Goal: Task Accomplishment & Management: Use online tool/utility

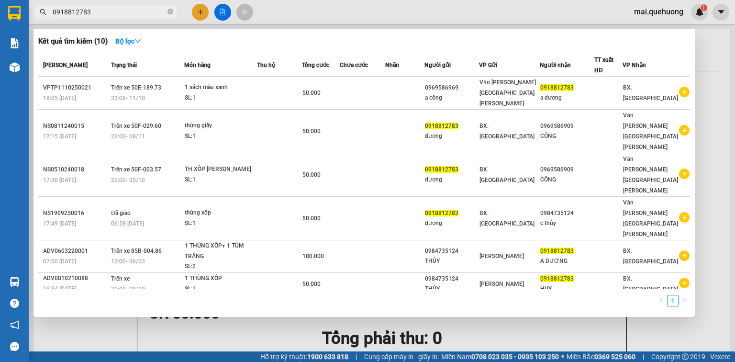
type input "0918812783"
click at [715, 49] on div at bounding box center [367, 181] width 735 height 362
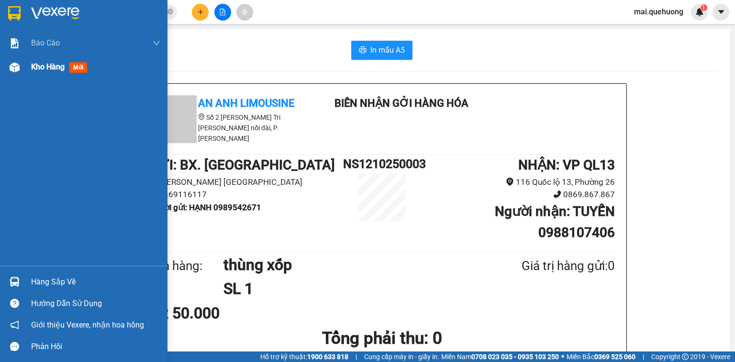
click at [28, 67] on div "Kho hàng mới" at bounding box center [84, 67] width 168 height 24
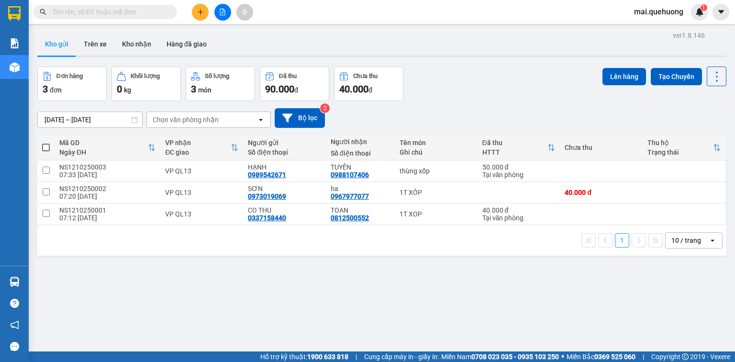
click at [46, 146] on span at bounding box center [46, 148] width 8 height 8
click at [46, 143] on input "checkbox" at bounding box center [46, 143] width 0 height 0
checkbox input "true"
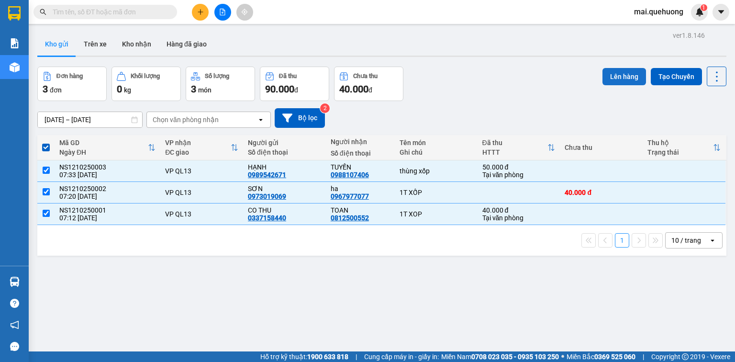
click at [616, 75] on button "Lên hàng" at bounding box center [625, 76] width 44 height 17
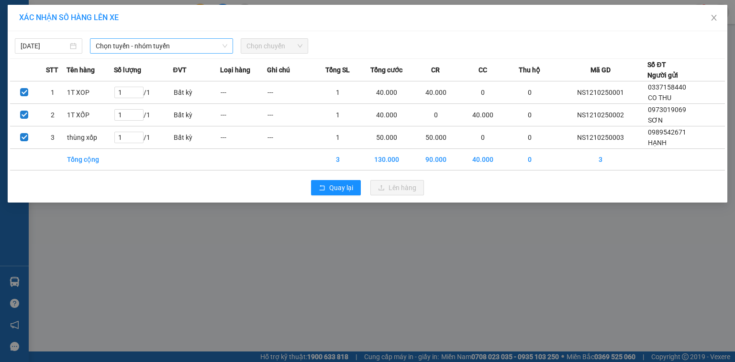
click at [170, 45] on span "Chọn tuyến - nhóm tuyến" at bounding box center [162, 46] width 132 height 14
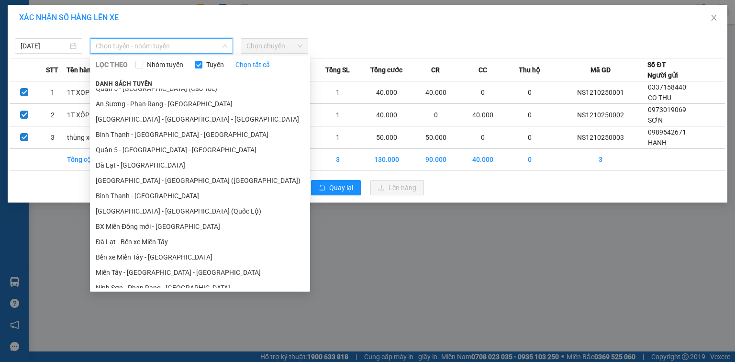
scroll to position [169, 0]
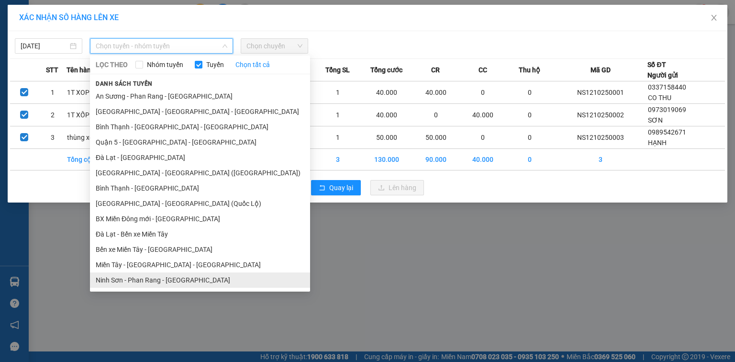
click at [142, 280] on li "Ninh Sơn - Phan Rang - [GEOGRAPHIC_DATA]" at bounding box center [200, 279] width 220 height 15
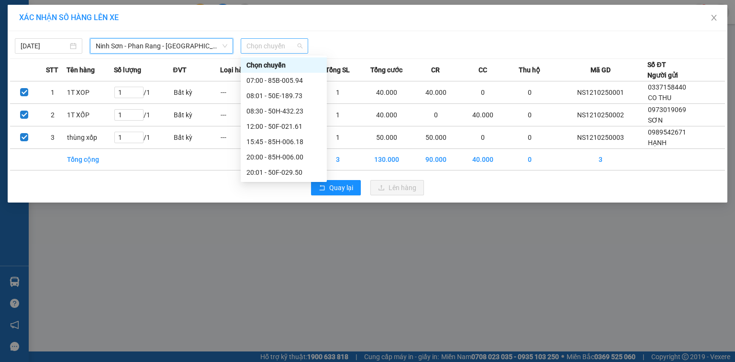
click at [268, 49] on span "Chọn chuyến" at bounding box center [275, 46] width 56 height 14
click at [281, 106] on div "08:30 - 50H-432.23" at bounding box center [284, 111] width 75 height 11
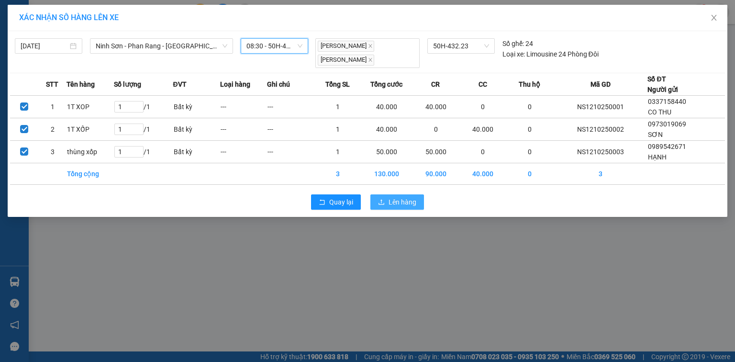
click at [411, 202] on span "Lên hàng" at bounding box center [403, 202] width 28 height 11
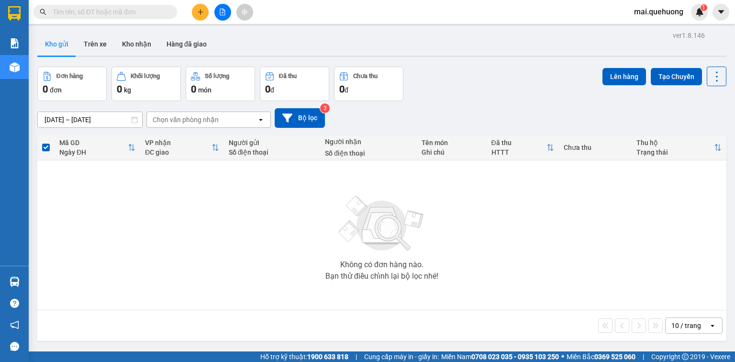
click at [107, 12] on input "text" at bounding box center [109, 12] width 113 height 11
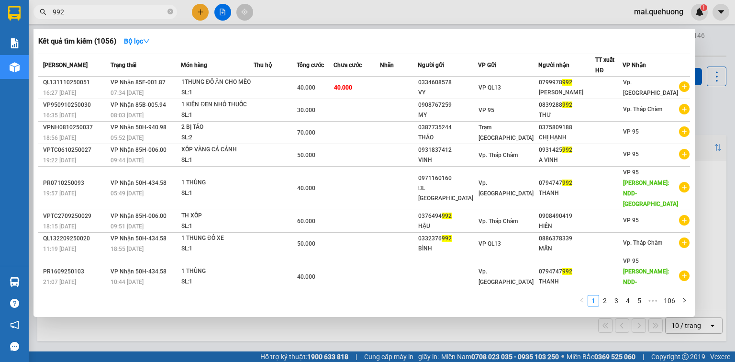
click at [53, 15] on input "992" at bounding box center [109, 12] width 113 height 11
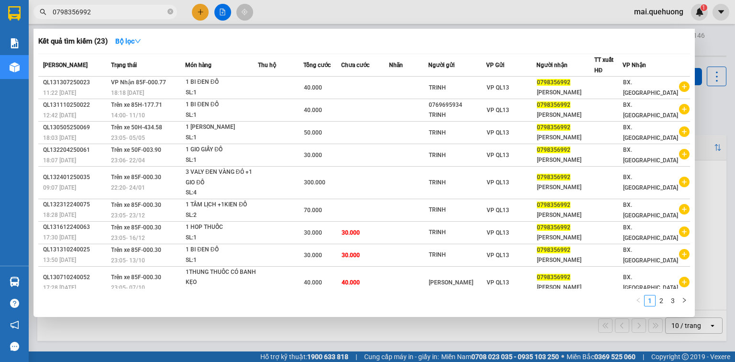
click at [117, 14] on input "0798356992" at bounding box center [109, 12] width 113 height 11
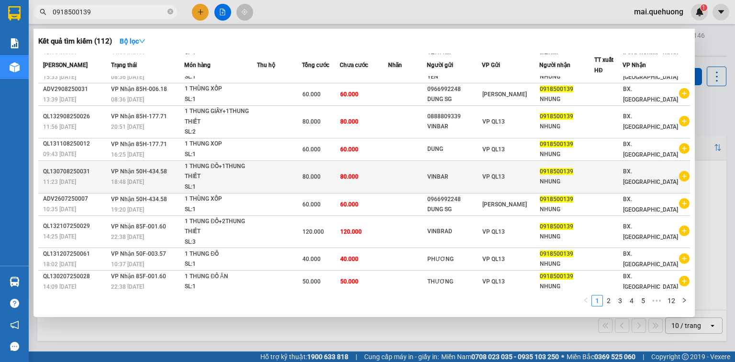
scroll to position [40, 0]
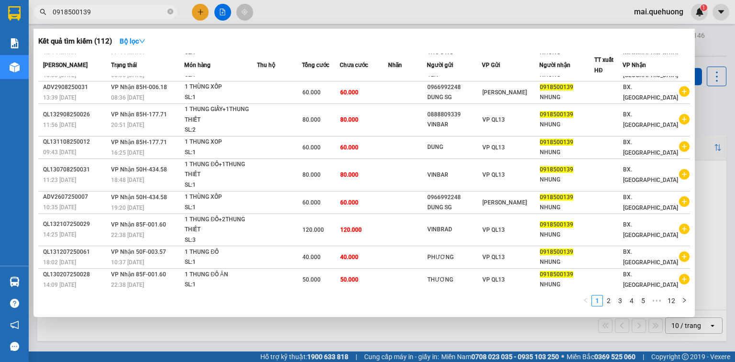
click at [110, 11] on input "0918500139" at bounding box center [109, 12] width 113 height 11
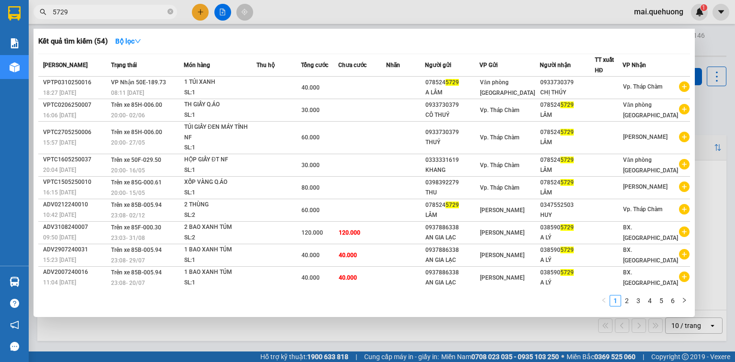
click at [80, 10] on input "5729" at bounding box center [109, 12] width 113 height 11
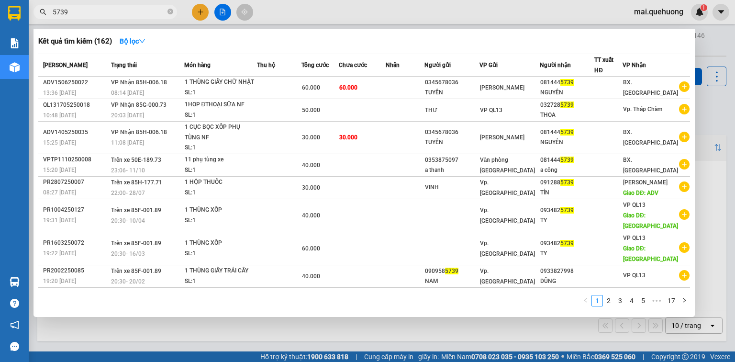
type input "5739"
click at [222, 10] on div at bounding box center [367, 181] width 735 height 362
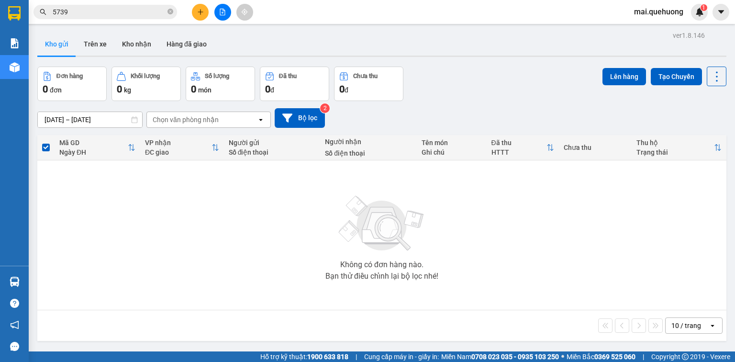
click at [220, 11] on icon "file-add" at bounding box center [222, 12] width 7 height 7
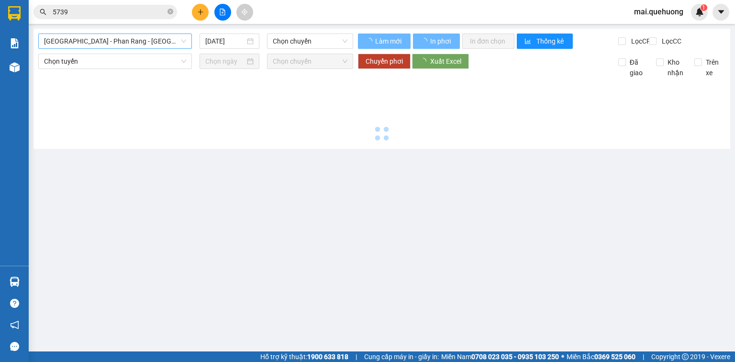
click at [132, 36] on span "[GEOGRAPHIC_DATA] - Phan Rang - [GEOGRAPHIC_DATA]" at bounding box center [115, 41] width 142 height 14
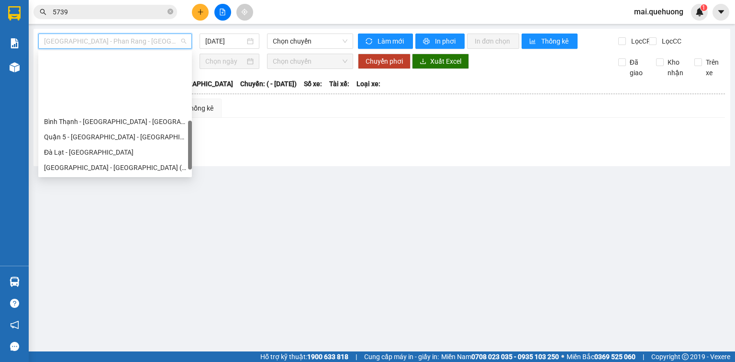
scroll to position [260, 0]
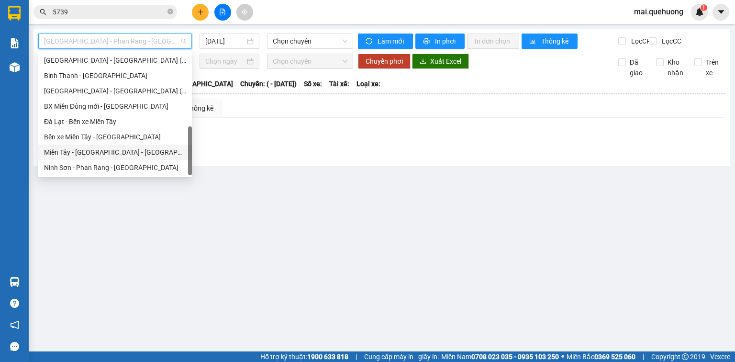
click at [129, 151] on div "Miền Tây - [GEOGRAPHIC_DATA] - [GEOGRAPHIC_DATA]" at bounding box center [115, 152] width 142 height 11
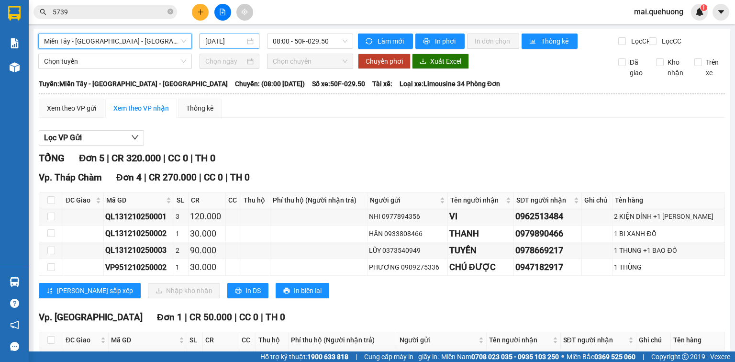
click at [227, 44] on input "[DATE]" at bounding box center [224, 41] width 39 height 11
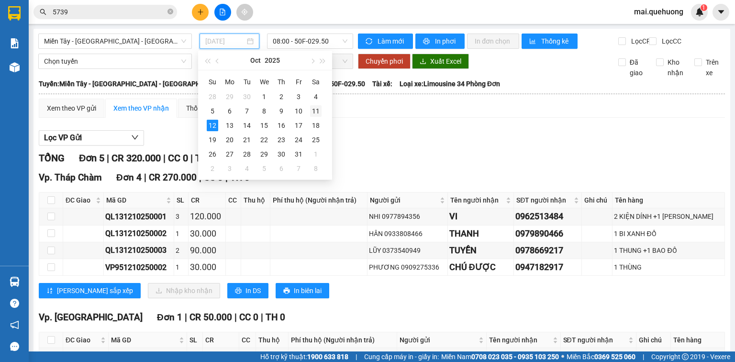
click at [313, 110] on div "11" at bounding box center [315, 110] width 11 height 11
type input "[DATE]"
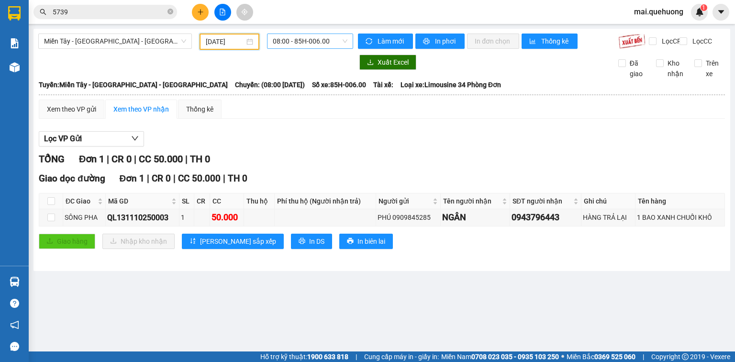
click at [303, 42] on span "08:00 - 85H-006.00" at bounding box center [310, 41] width 75 height 14
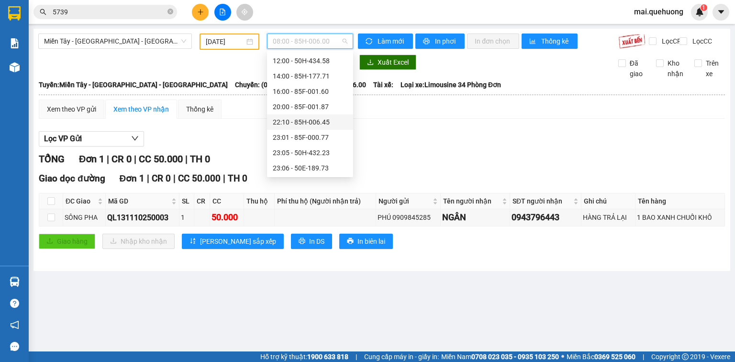
scroll to position [92, 0]
click at [320, 171] on div "23:59 - 85H-006.18" at bounding box center [310, 167] width 75 height 11
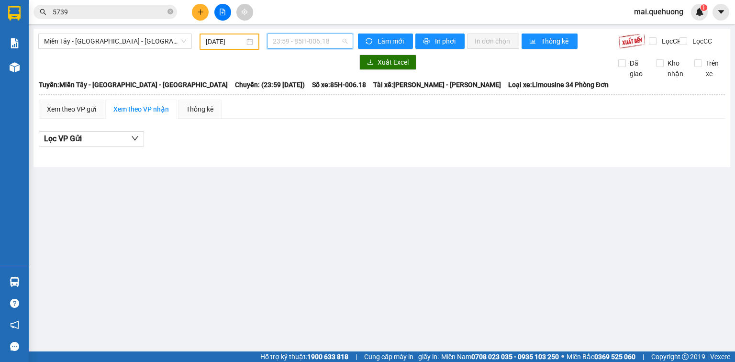
click at [307, 38] on span "23:59 - 85H-006.18" at bounding box center [310, 41] width 75 height 14
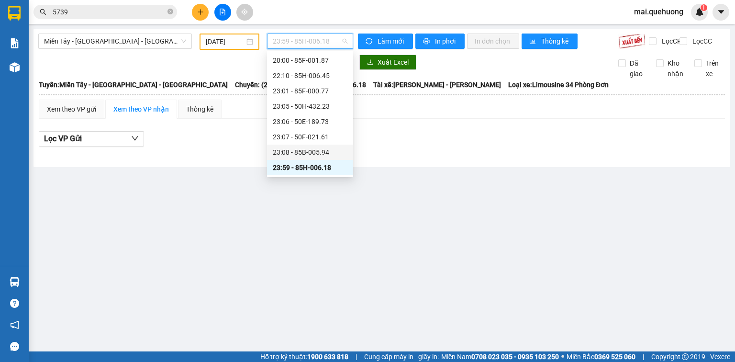
click at [320, 150] on div "23:08 - 85B-005.94" at bounding box center [310, 152] width 75 height 11
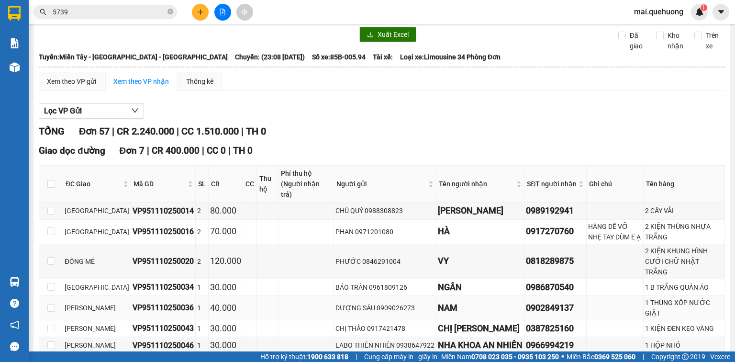
scroll to position [115, 0]
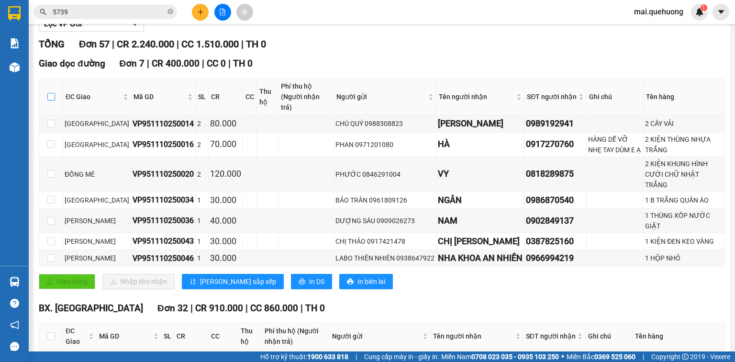
click at [52, 98] on input "checkbox" at bounding box center [51, 97] width 8 height 8
checkbox input "true"
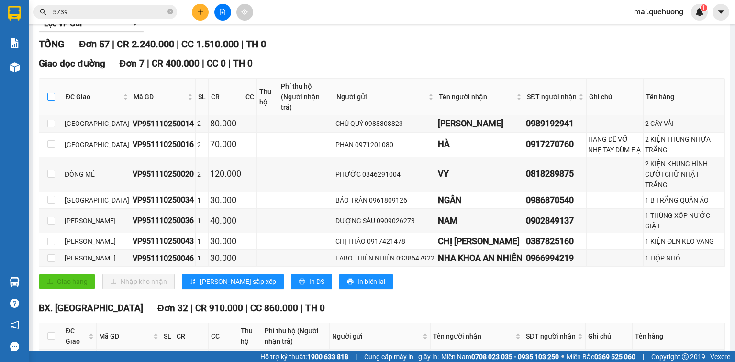
checkbox input "true"
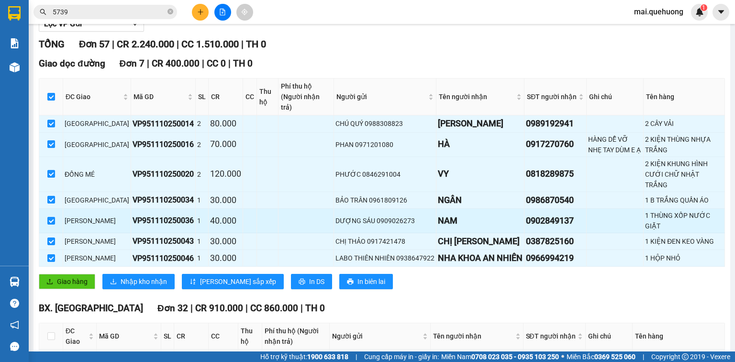
scroll to position [268, 0]
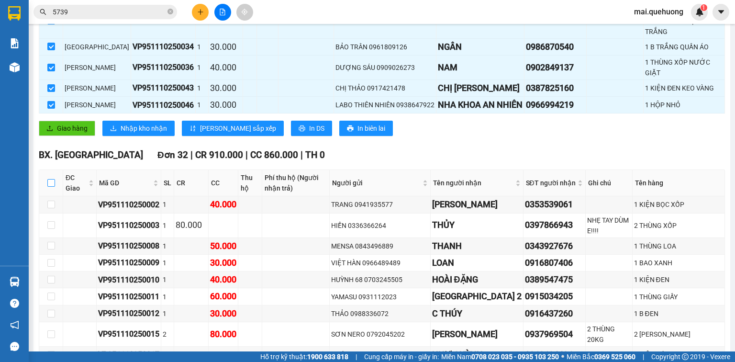
click at [52, 187] on input "checkbox" at bounding box center [51, 183] width 8 height 8
checkbox input "true"
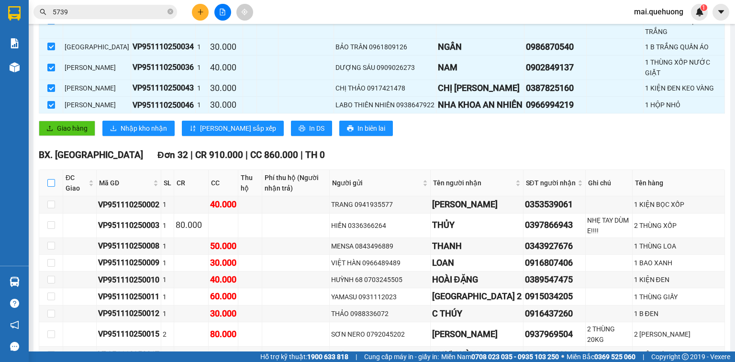
checkbox input "true"
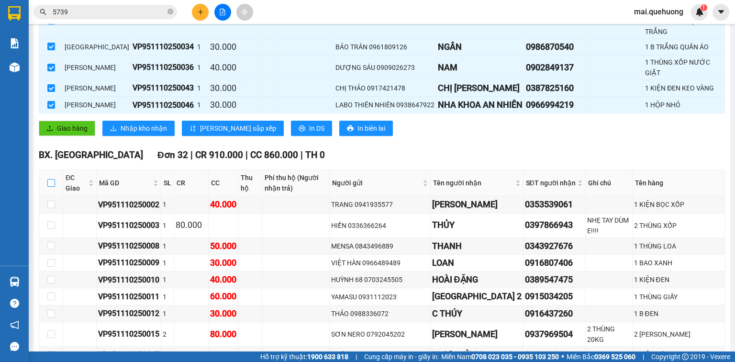
checkbox input "true"
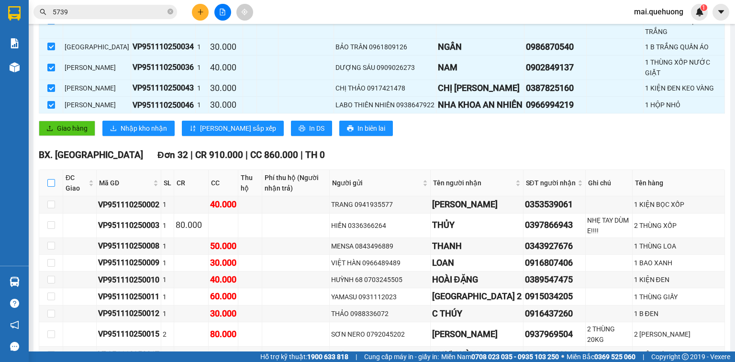
checkbox input "true"
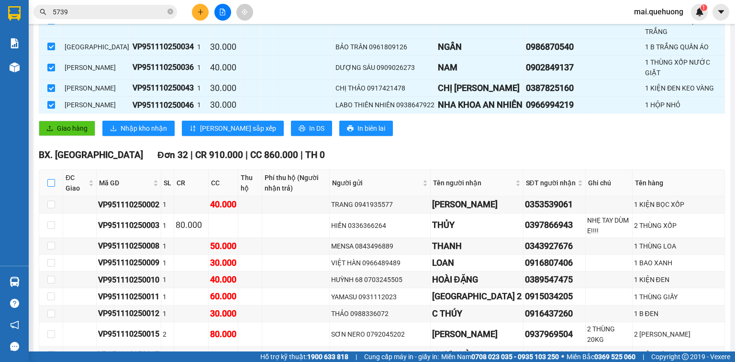
checkbox input "true"
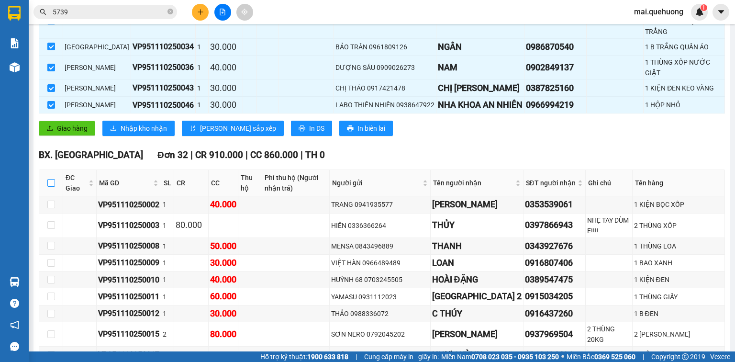
checkbox input "true"
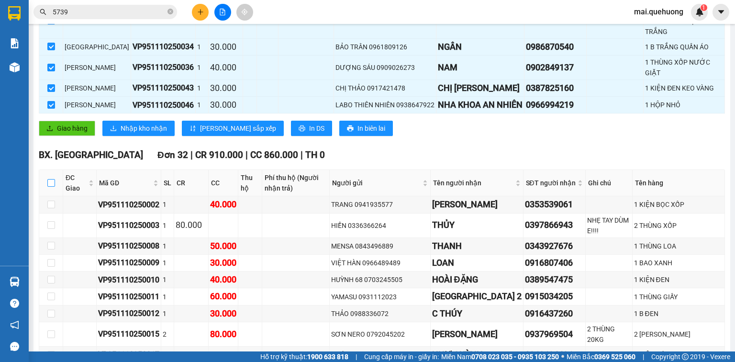
checkbox input "true"
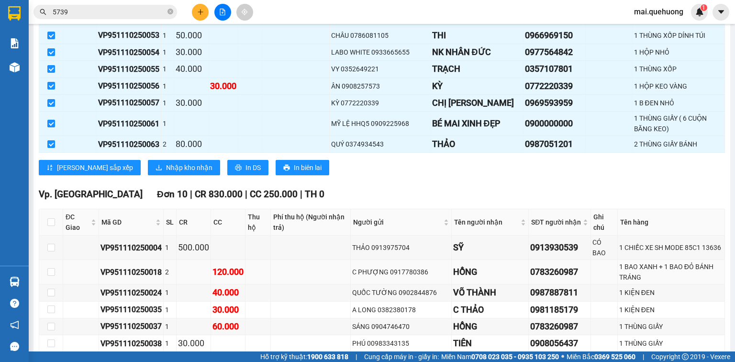
scroll to position [881, 0]
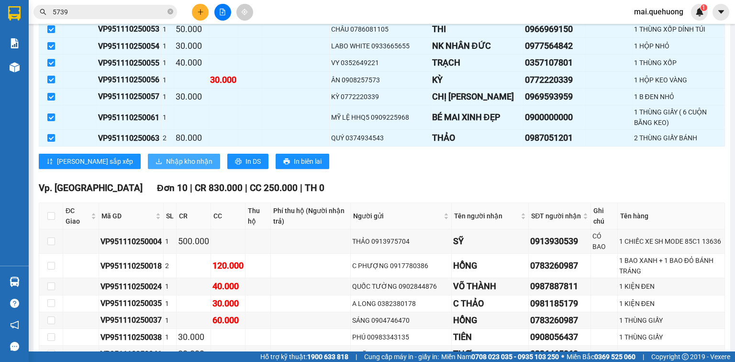
click at [166, 164] on span "Nhập kho nhận" at bounding box center [189, 161] width 46 height 11
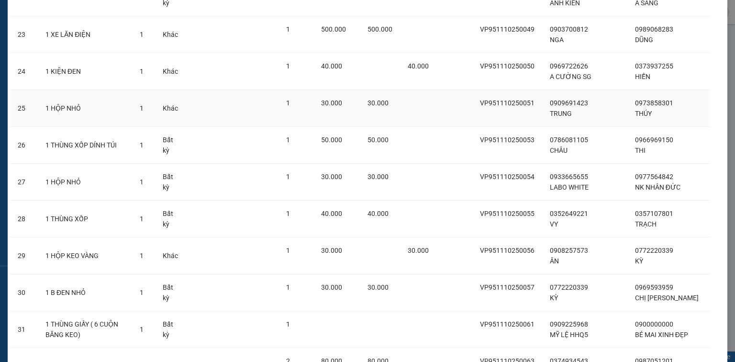
scroll to position [986, 0]
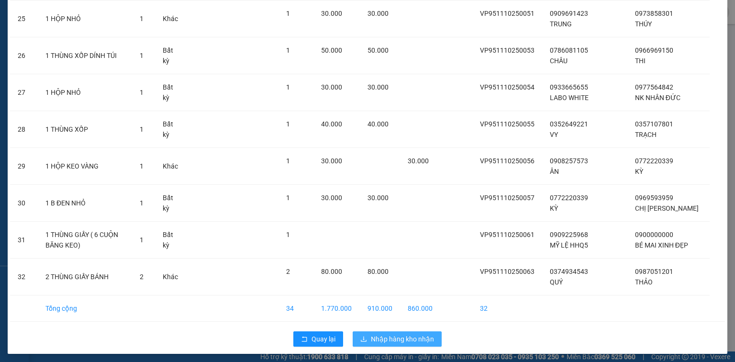
click at [399, 335] on span "Nhập hàng kho nhận" at bounding box center [402, 339] width 63 height 11
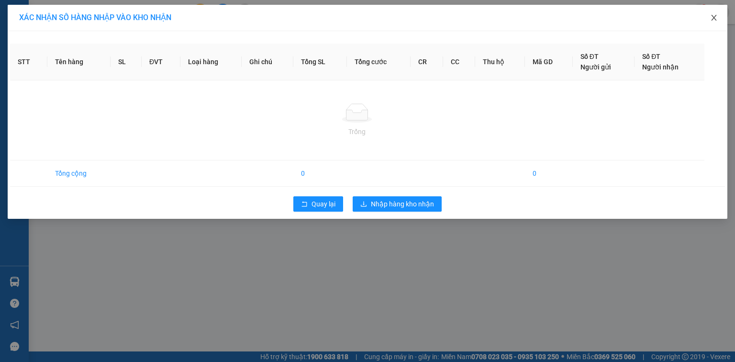
click at [714, 19] on icon "close" at bounding box center [713, 18] width 5 height 6
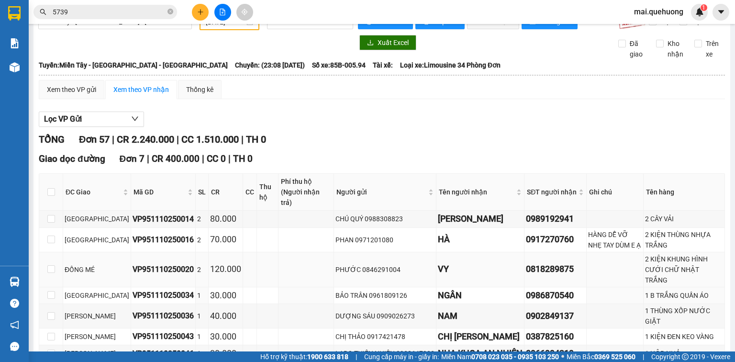
scroll to position [115, 0]
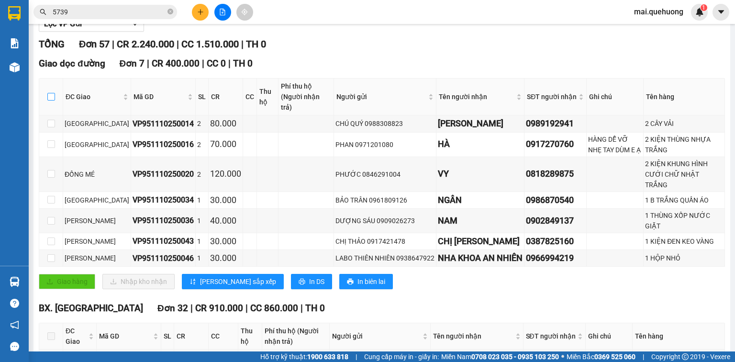
click at [54, 96] on input "checkbox" at bounding box center [51, 97] width 8 height 8
checkbox input "true"
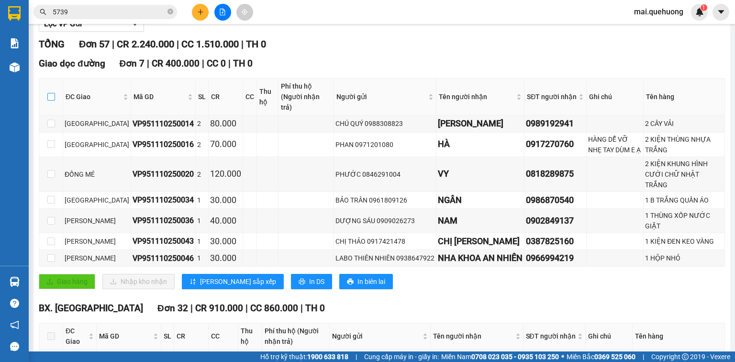
checkbox input "true"
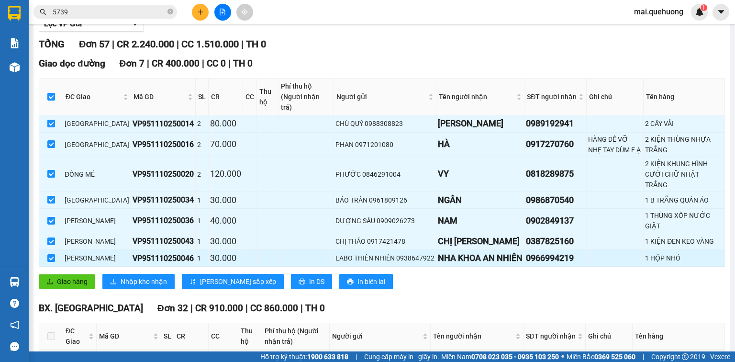
click at [48, 262] on input "checkbox" at bounding box center [51, 258] width 8 height 8
checkbox input "false"
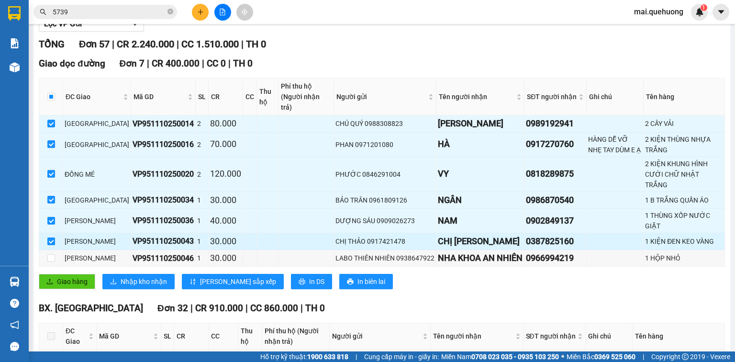
click at [50, 240] on label at bounding box center [51, 241] width 8 height 11
click at [50, 240] on input "checkbox" at bounding box center [51, 241] width 8 height 8
checkbox input "false"
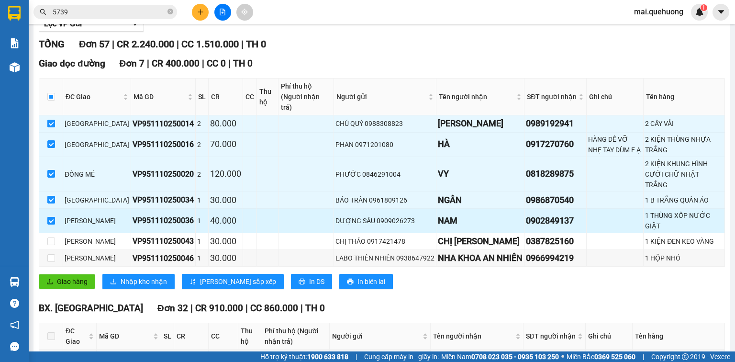
click at [49, 222] on input "checkbox" at bounding box center [51, 221] width 8 height 8
checkbox input "false"
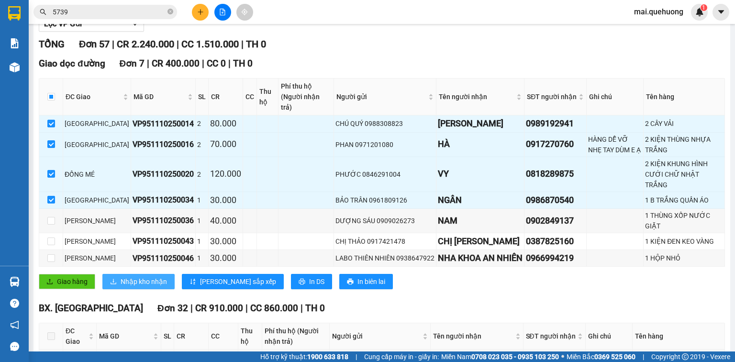
click at [143, 287] on span "Nhập kho nhận" at bounding box center [144, 281] width 46 height 11
checkbox input "false"
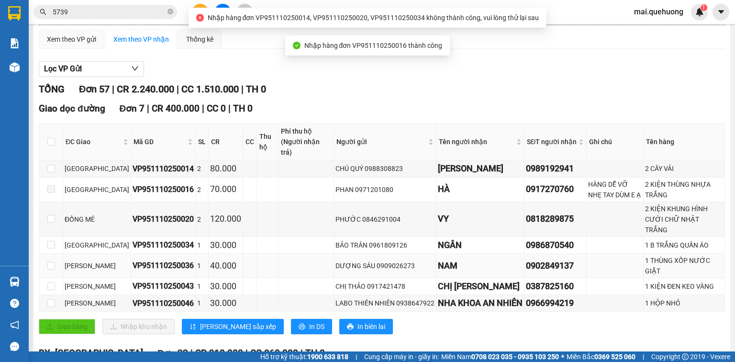
scroll to position [0, 0]
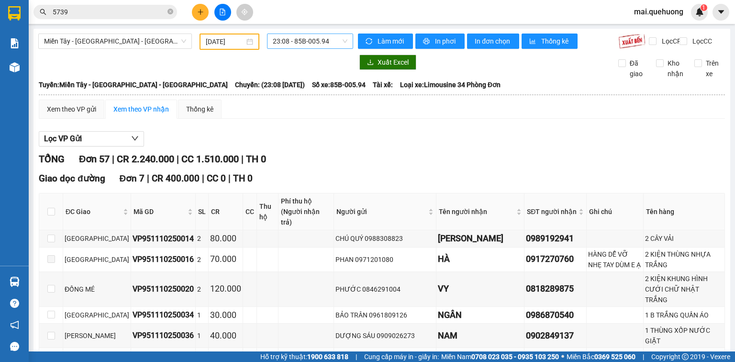
click at [280, 42] on span "23:08 - 85B-005.94" at bounding box center [310, 41] width 75 height 14
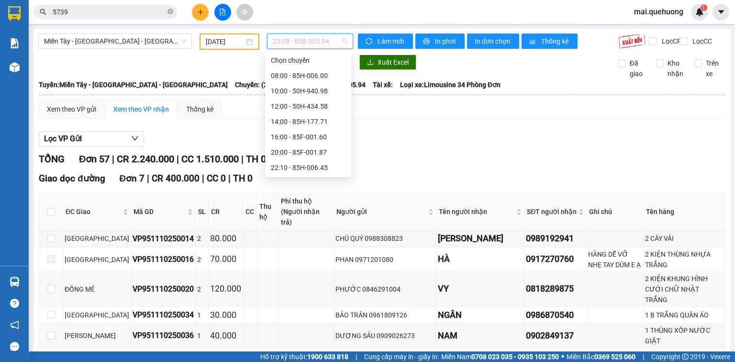
scroll to position [77, 0]
click at [308, 151] on div "23:07 - 50F-021.61" at bounding box center [308, 152] width 75 height 11
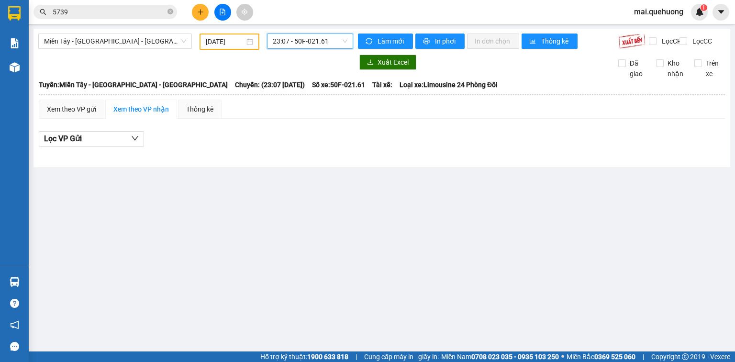
click at [316, 37] on span "23:07 - 50F-021.61" at bounding box center [310, 41] width 75 height 14
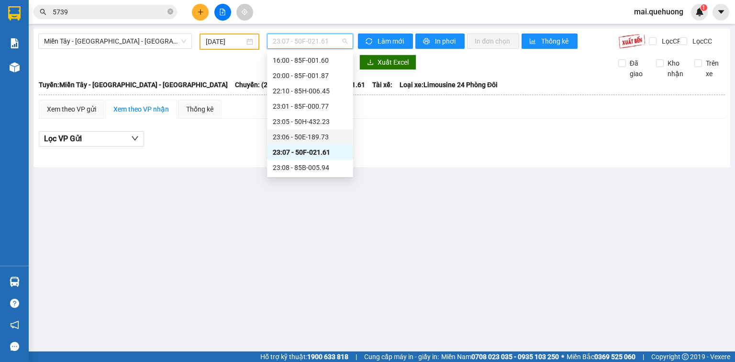
click at [326, 136] on div "23:06 - 50E-189.73" at bounding box center [310, 137] width 75 height 11
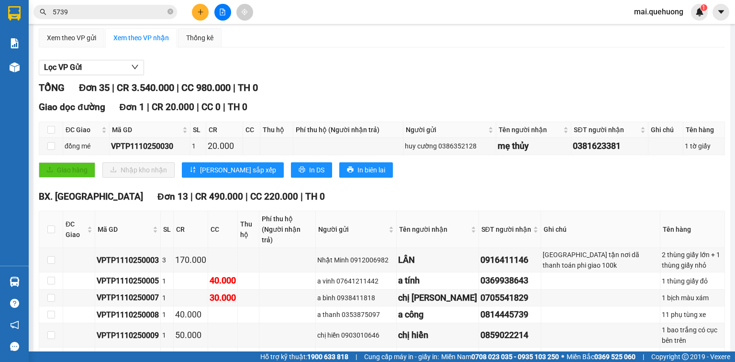
scroll to position [77, 0]
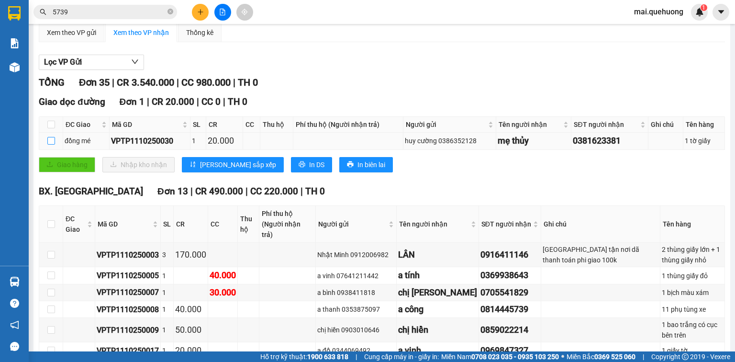
click at [51, 145] on input "checkbox" at bounding box center [51, 141] width 8 height 8
checkbox input "true"
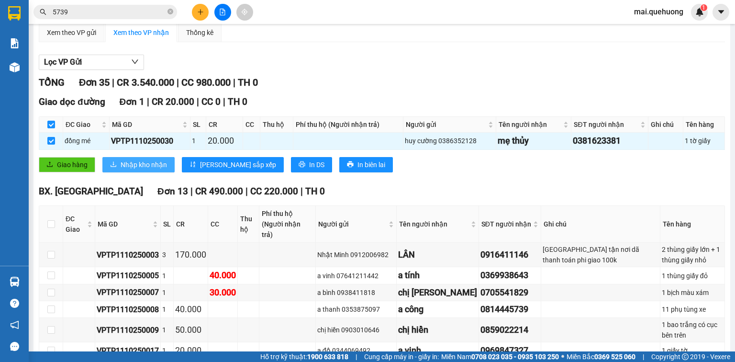
click at [160, 170] on span "Nhập kho nhận" at bounding box center [144, 164] width 46 height 11
checkbox input "false"
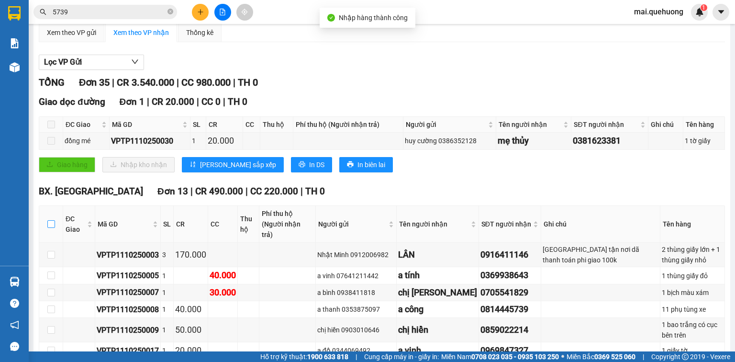
click at [50, 222] on input "checkbox" at bounding box center [51, 224] width 8 height 8
checkbox input "true"
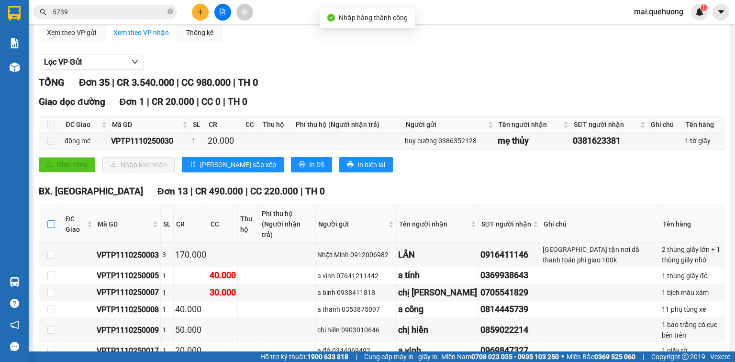
checkbox input "true"
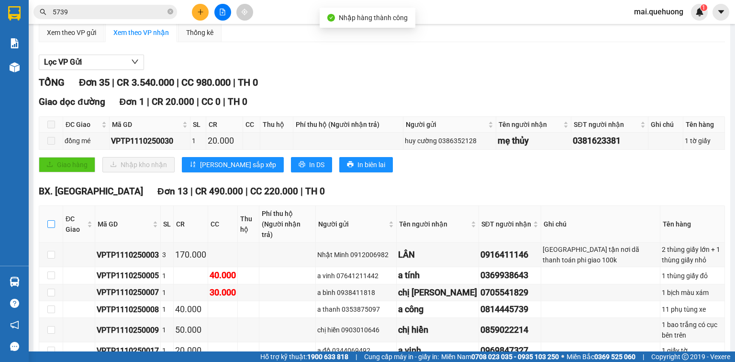
checkbox input "true"
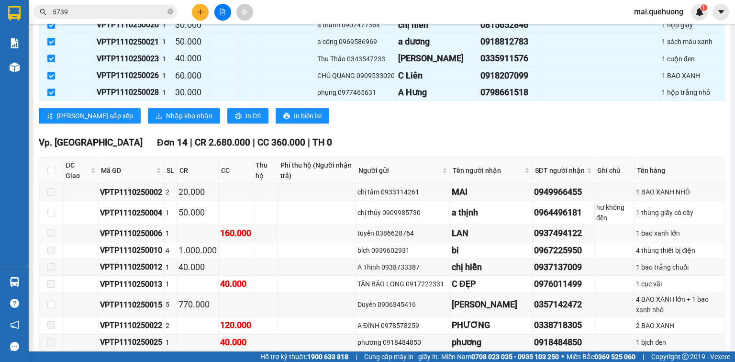
scroll to position [421, 0]
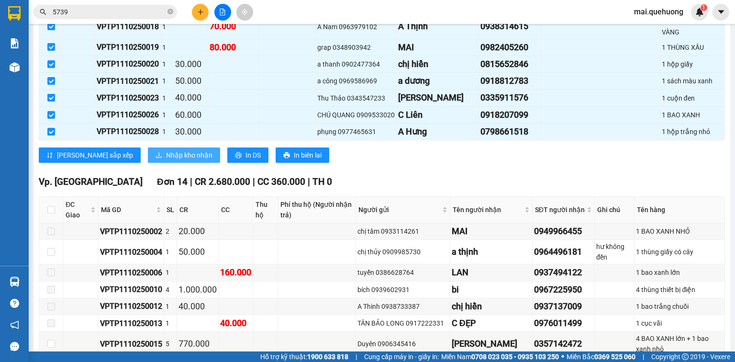
click at [166, 150] on span "Nhập kho nhận" at bounding box center [189, 155] width 46 height 11
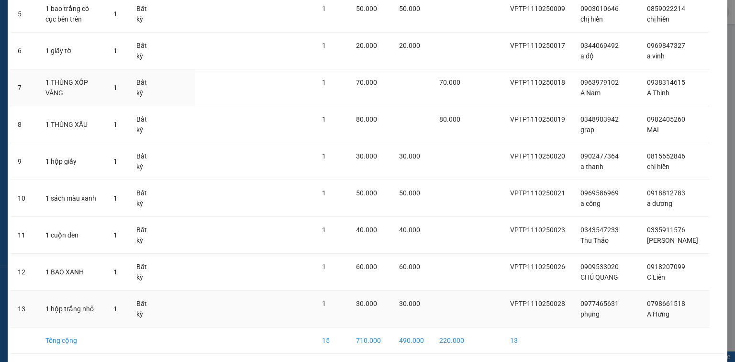
scroll to position [276, 0]
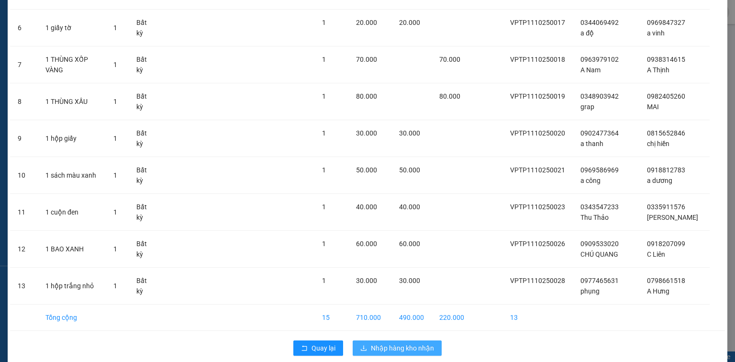
click at [410, 343] on span "Nhập hàng kho nhận" at bounding box center [402, 348] width 63 height 11
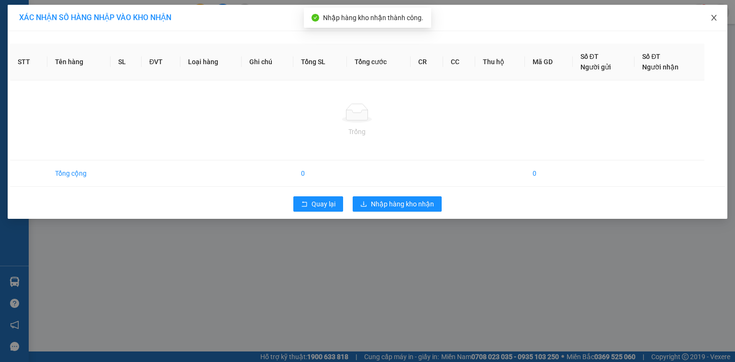
click at [716, 15] on icon "close" at bounding box center [714, 18] width 8 height 8
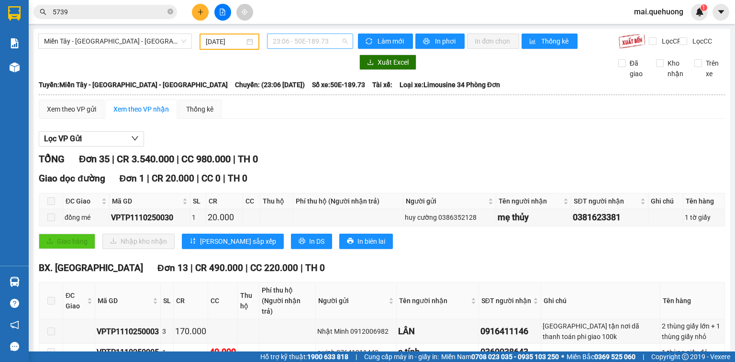
click at [297, 39] on span "23:06 - 50E-189.73" at bounding box center [310, 41] width 75 height 14
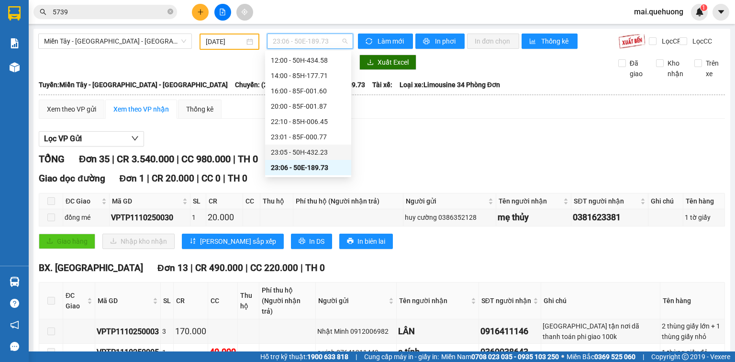
click at [316, 155] on div "23:05 - 50H-432.23" at bounding box center [308, 152] width 75 height 11
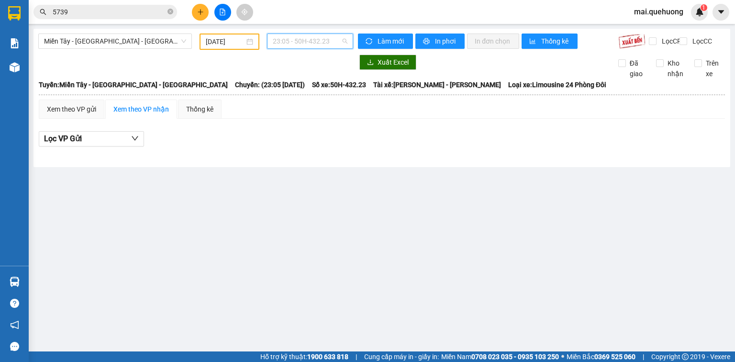
click at [319, 43] on span "23:05 - 50H-432.23" at bounding box center [310, 41] width 75 height 14
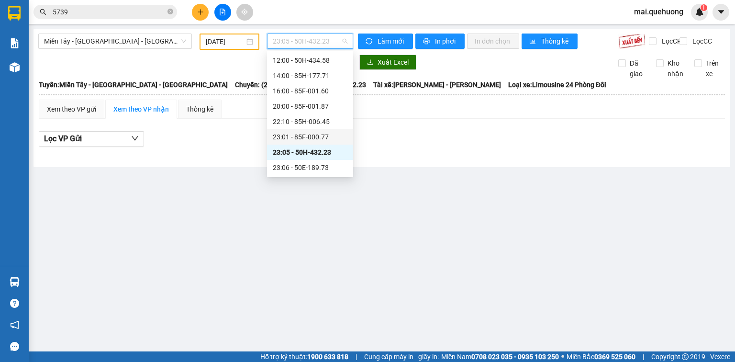
click at [322, 142] on div "23:01 - 85F-000.77" at bounding box center [310, 137] width 75 height 11
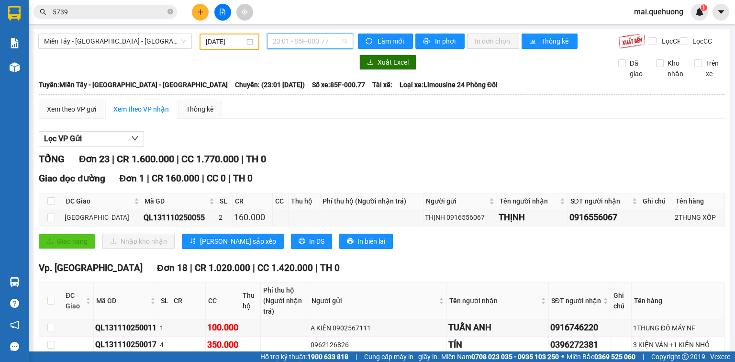
click at [316, 40] on span "23:01 - 85F-000.77" at bounding box center [310, 41] width 75 height 14
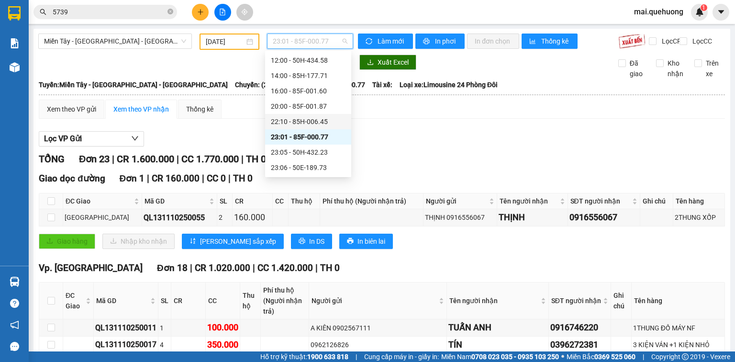
click at [315, 126] on div "22:10 - 85H-006.45" at bounding box center [308, 121] width 75 height 11
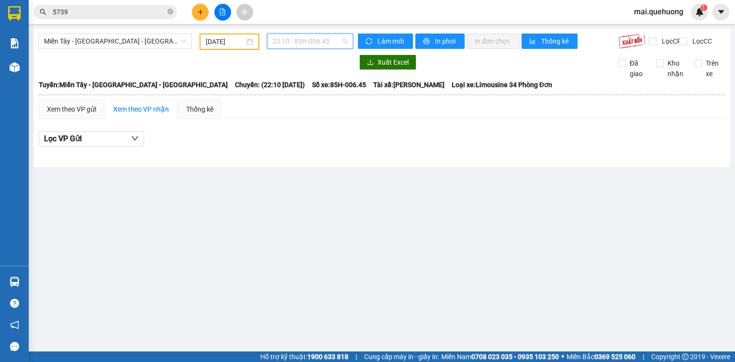
click at [316, 42] on span "22:10 - 85H-006.45" at bounding box center [310, 41] width 75 height 14
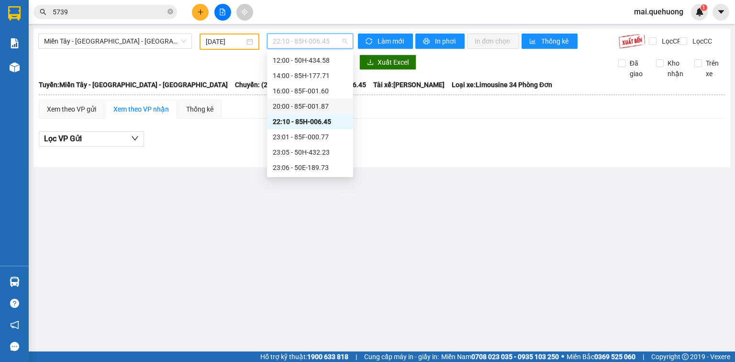
click at [316, 102] on div "20:00 - 85F-001.87" at bounding box center [310, 106] width 75 height 11
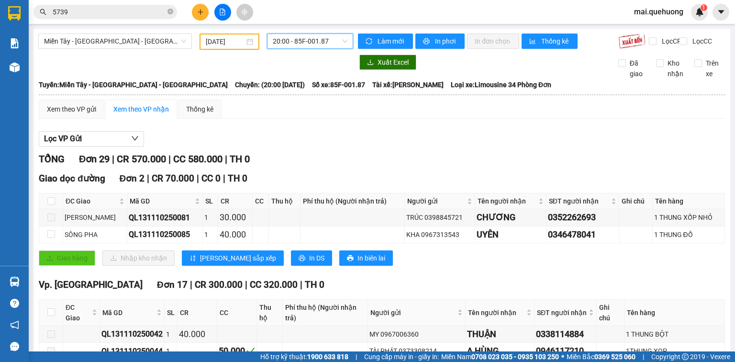
scroll to position [77, 0]
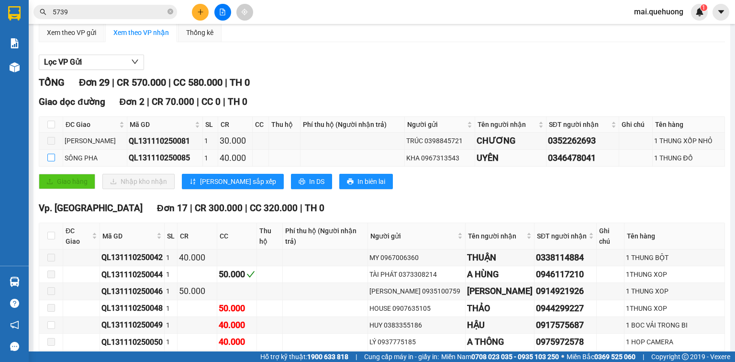
click at [50, 161] on input "checkbox" at bounding box center [51, 158] width 8 height 8
checkbox input "true"
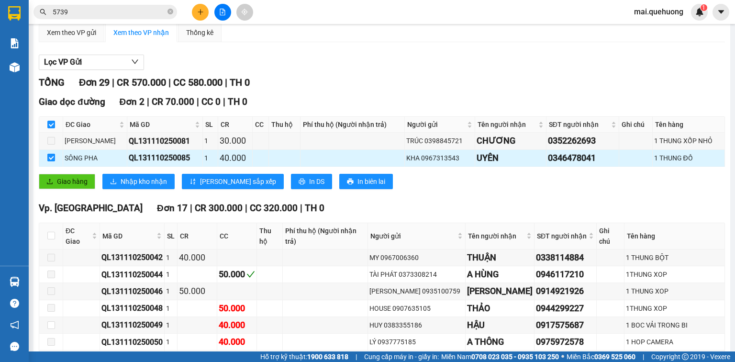
click at [50, 161] on input "checkbox" at bounding box center [51, 158] width 8 height 8
checkbox input "false"
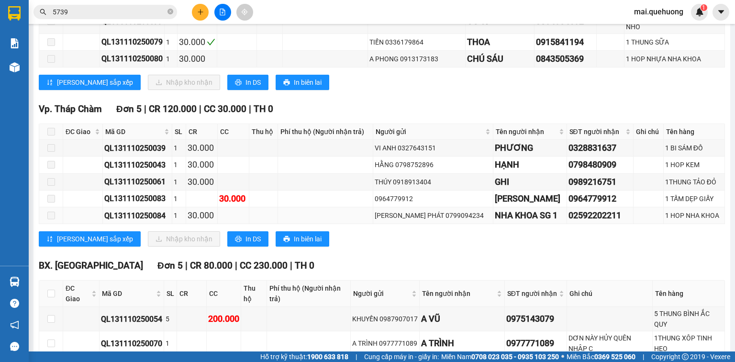
scroll to position [613, 0]
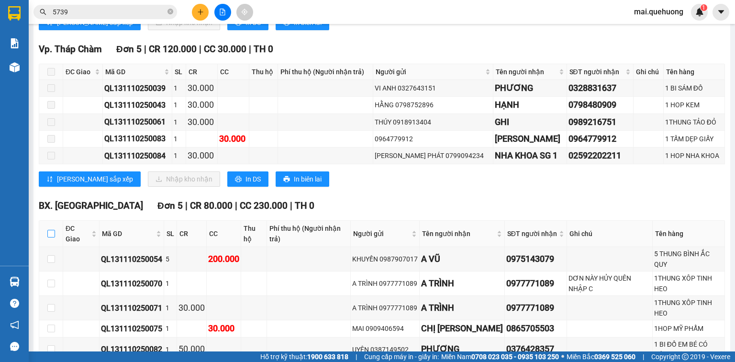
click at [51, 228] on label at bounding box center [51, 233] width 8 height 11
click at [51, 230] on input "checkbox" at bounding box center [51, 234] width 8 height 8
checkbox input "true"
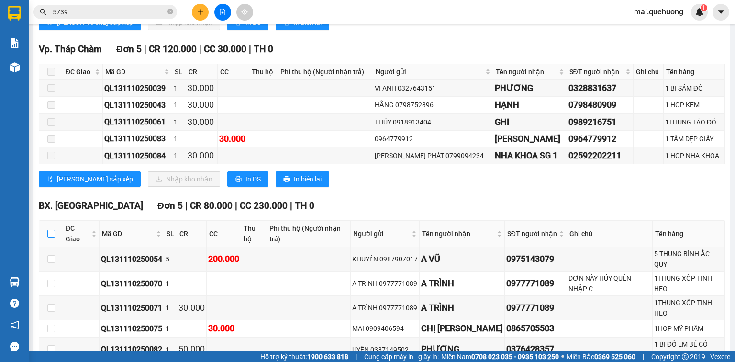
checkbox input "true"
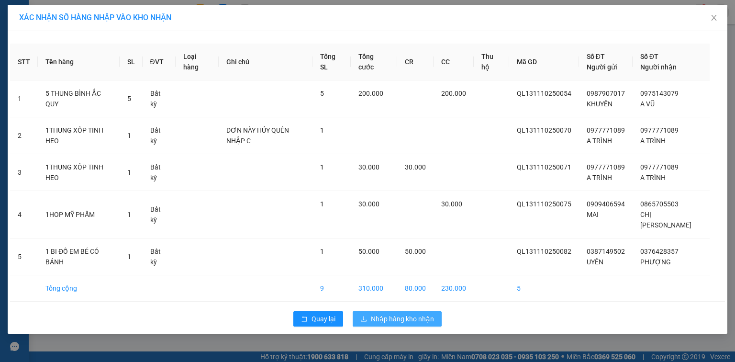
click at [431, 314] on span "Nhập hàng kho nhận" at bounding box center [402, 319] width 63 height 11
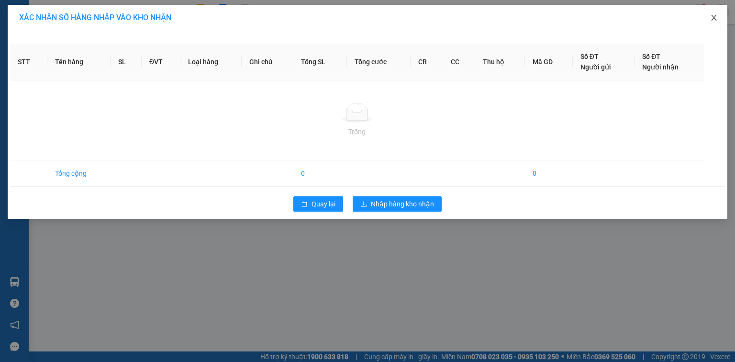
click at [713, 20] on icon "close" at bounding box center [714, 18] width 8 height 8
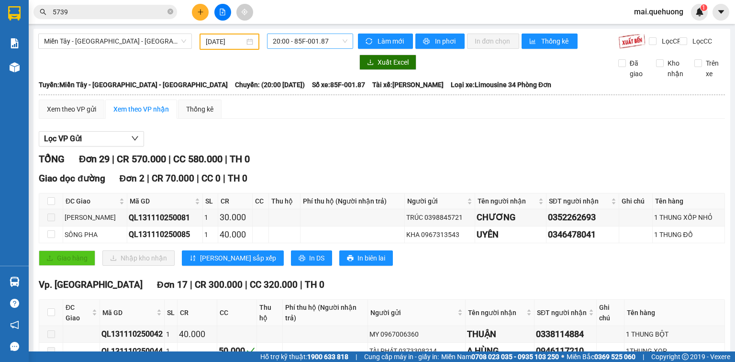
click at [318, 39] on span "20:00 - 85F-001.87" at bounding box center [310, 41] width 75 height 14
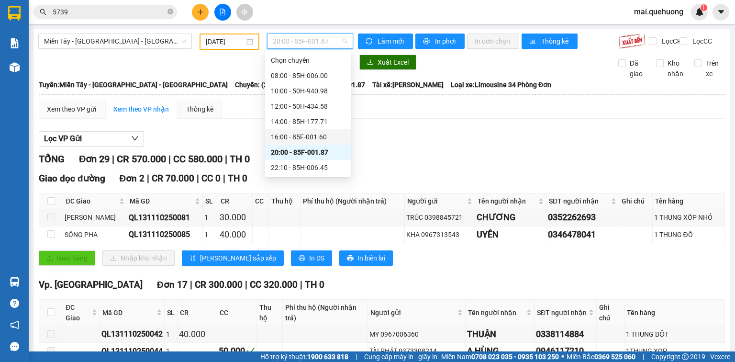
click at [317, 140] on div "16:00 - 85F-001.60" at bounding box center [308, 137] width 75 height 11
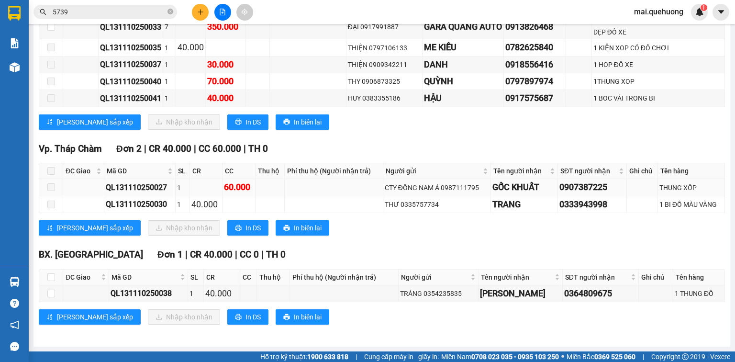
scroll to position [277, 0]
click at [49, 277] on input "checkbox" at bounding box center [51, 277] width 8 height 8
checkbox input "true"
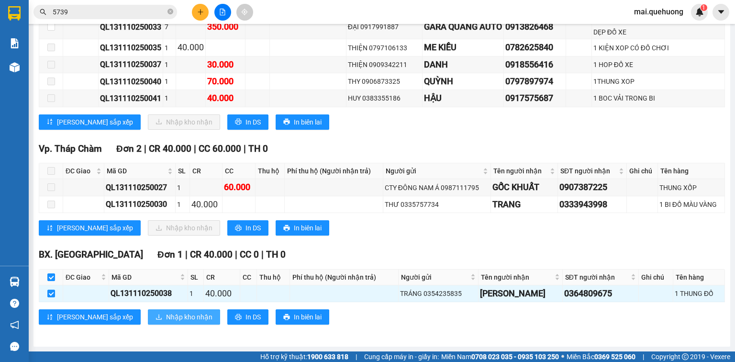
click at [166, 314] on span "Nhập kho nhận" at bounding box center [189, 317] width 46 height 11
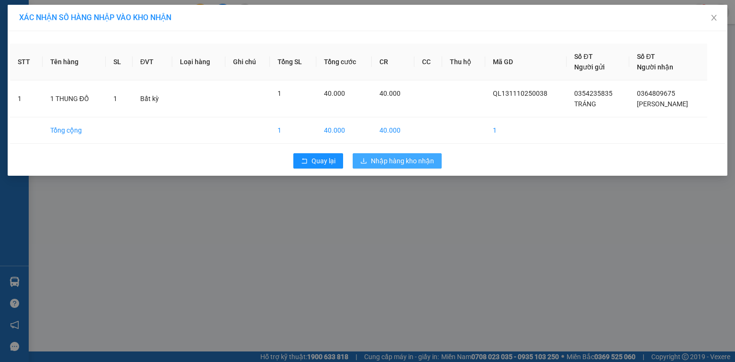
click at [392, 158] on span "Nhập hàng kho nhận" at bounding box center [402, 161] width 63 height 11
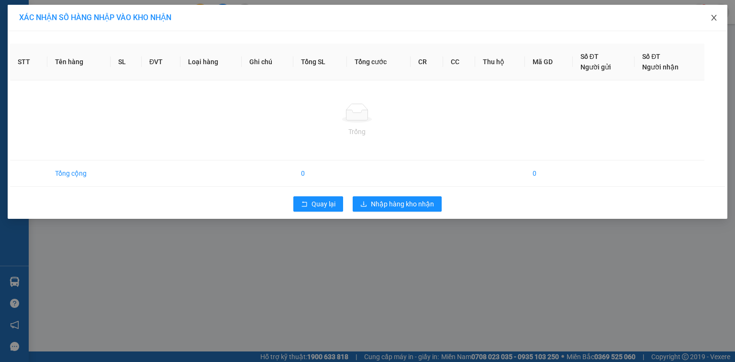
click at [717, 18] on icon "close" at bounding box center [714, 18] width 8 height 8
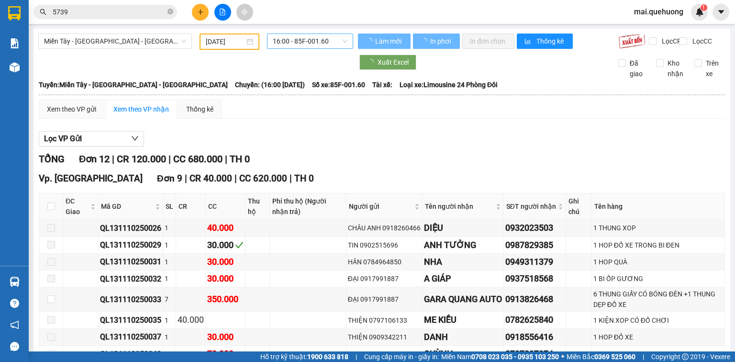
click at [300, 39] on span "16:00 - 85F-001.60" at bounding box center [310, 41] width 75 height 14
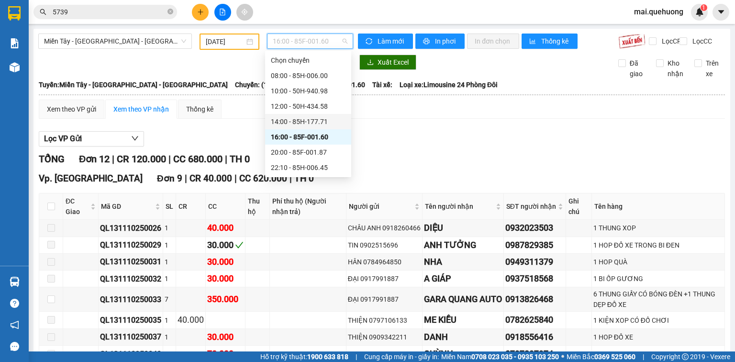
click at [324, 123] on div "14:00 - 85H-177.71" at bounding box center [308, 121] width 75 height 11
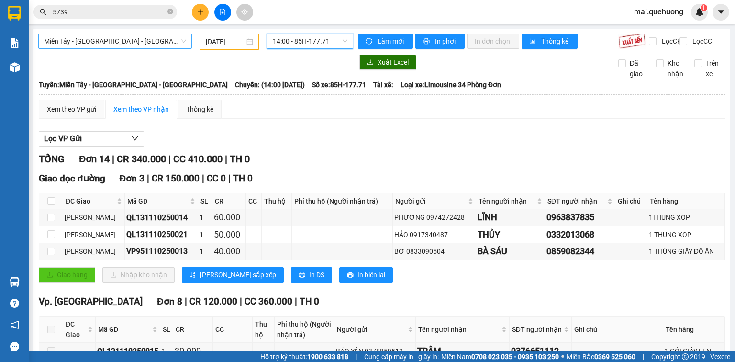
click at [158, 43] on span "Miền Tây - [GEOGRAPHIC_DATA] - [GEOGRAPHIC_DATA]" at bounding box center [115, 41] width 142 height 14
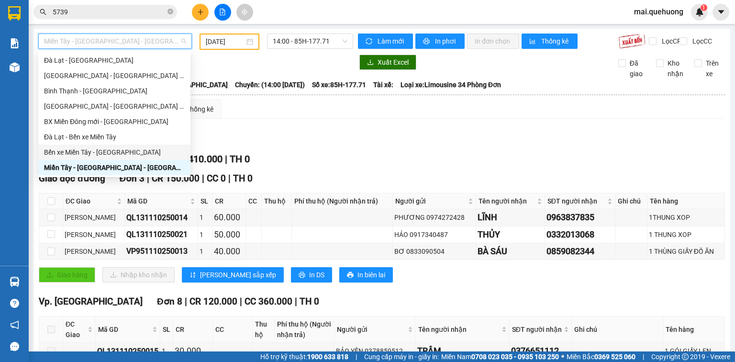
scroll to position [257, 0]
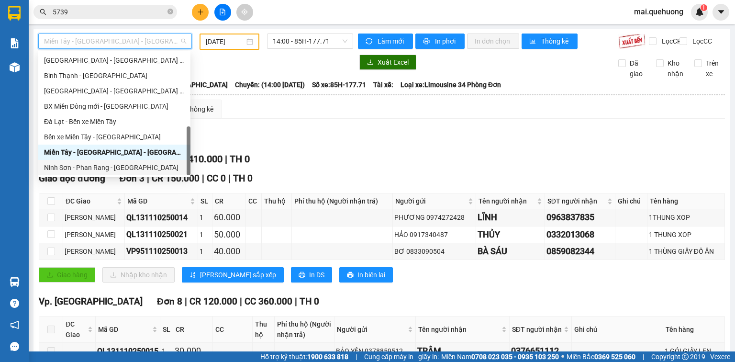
click at [118, 164] on div "Ninh Sơn - Phan Rang - [GEOGRAPHIC_DATA]" at bounding box center [114, 167] width 141 height 11
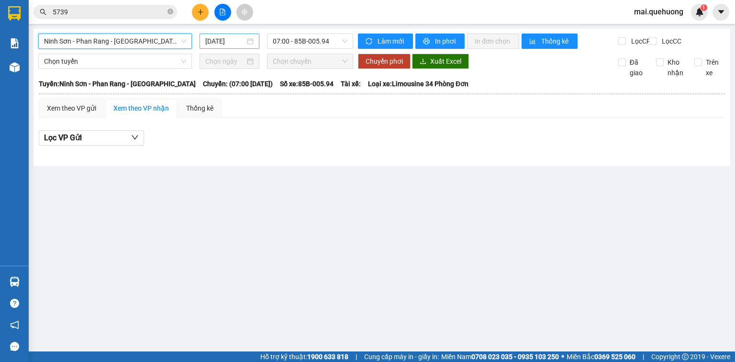
click at [233, 40] on input "[DATE]" at bounding box center [224, 41] width 39 height 11
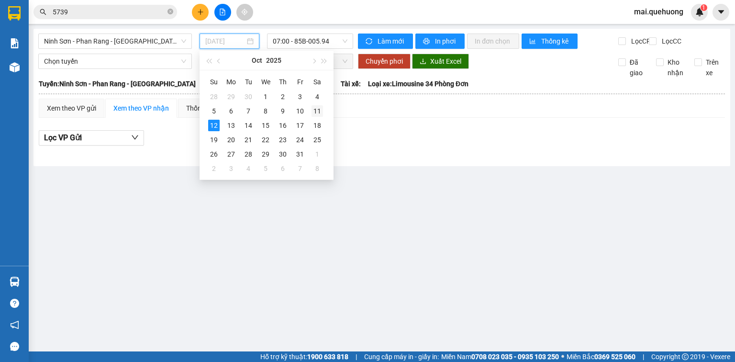
click at [324, 110] on td "11" at bounding box center [317, 111] width 17 height 14
type input "[DATE]"
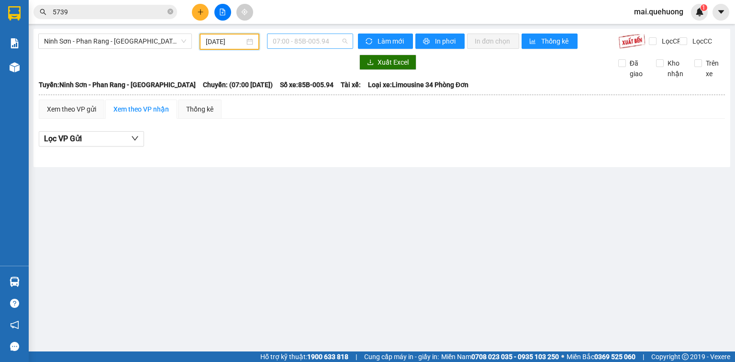
click at [323, 38] on span "07:00 - 85B-005.94" at bounding box center [310, 41] width 75 height 14
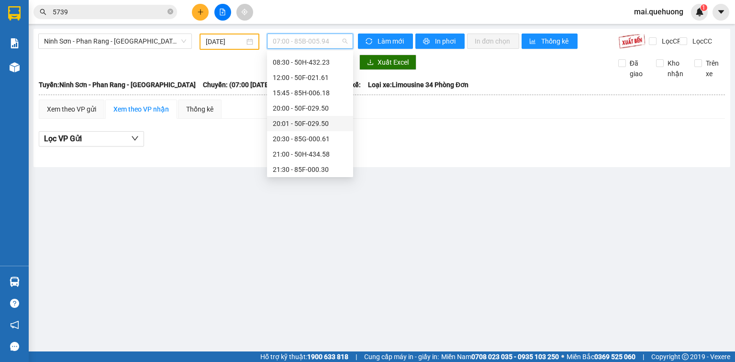
scroll to position [92, 0]
click at [318, 169] on div "23:00 - 85F-001.60" at bounding box center [310, 167] width 75 height 11
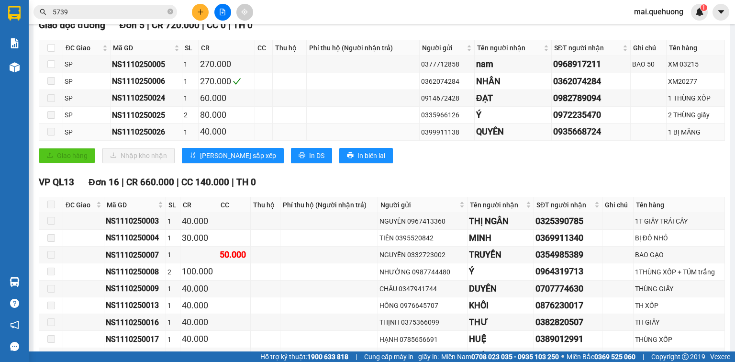
scroll to position [77, 0]
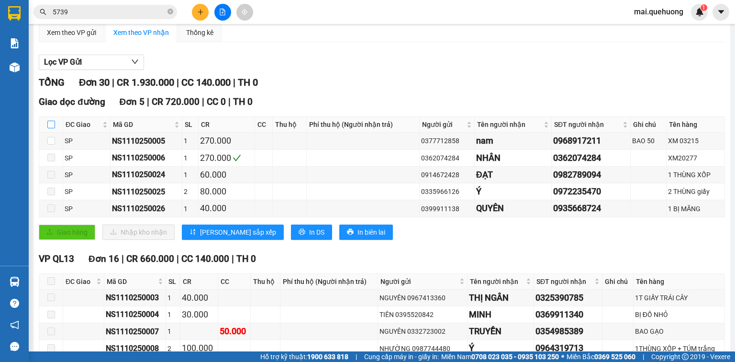
click at [51, 128] on input "checkbox" at bounding box center [51, 125] width 8 height 8
checkbox input "true"
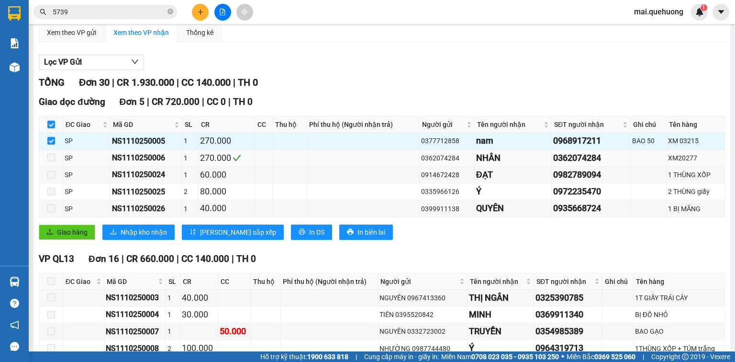
click at [52, 161] on span at bounding box center [51, 158] width 8 height 8
click at [126, 236] on span "Nhập kho nhận" at bounding box center [144, 232] width 46 height 11
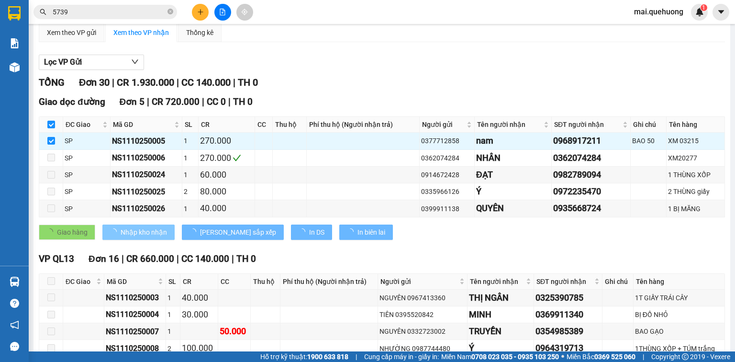
checkbox input "false"
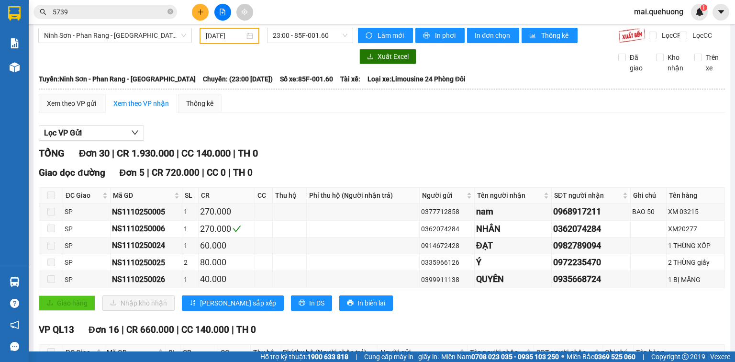
scroll to position [0, 0]
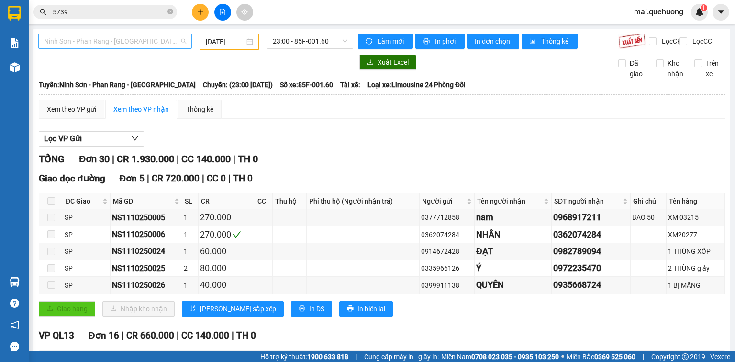
click at [154, 43] on span "Ninh Sơn - Phan Rang - [GEOGRAPHIC_DATA]" at bounding box center [115, 41] width 142 height 14
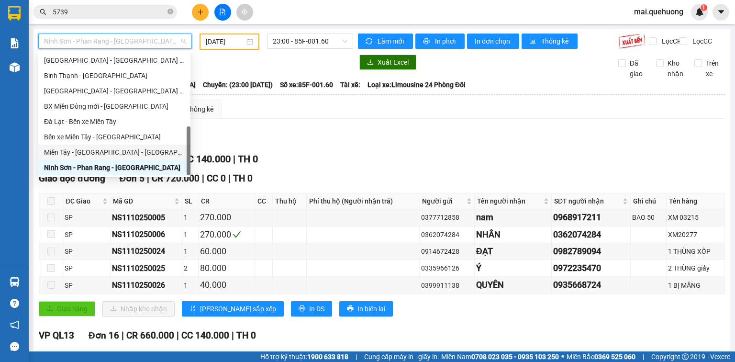
click at [147, 150] on div "Miền Tây - [GEOGRAPHIC_DATA] - [GEOGRAPHIC_DATA]" at bounding box center [114, 152] width 141 height 11
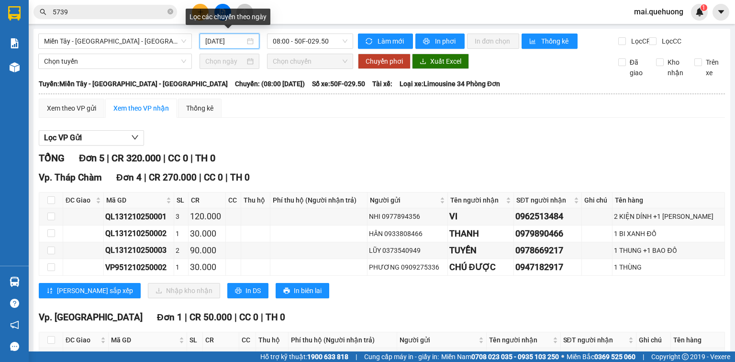
click at [232, 41] on input "[DATE]" at bounding box center [224, 41] width 39 height 11
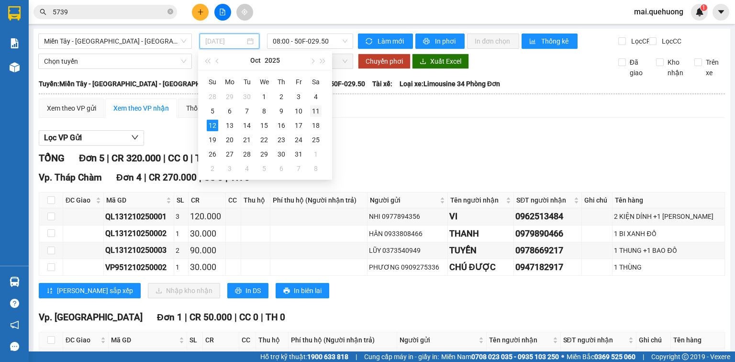
click at [314, 110] on div "11" at bounding box center [315, 110] width 11 height 11
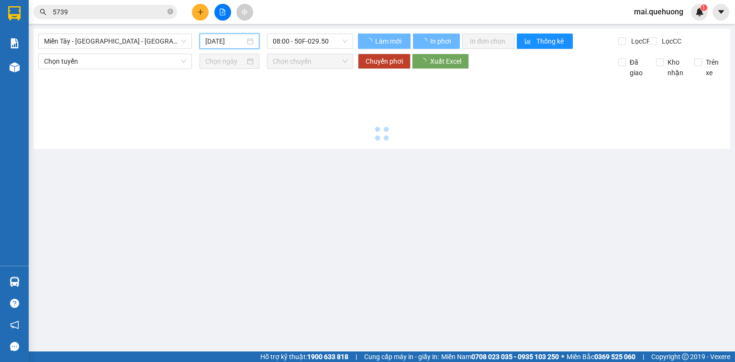
type input "[DATE]"
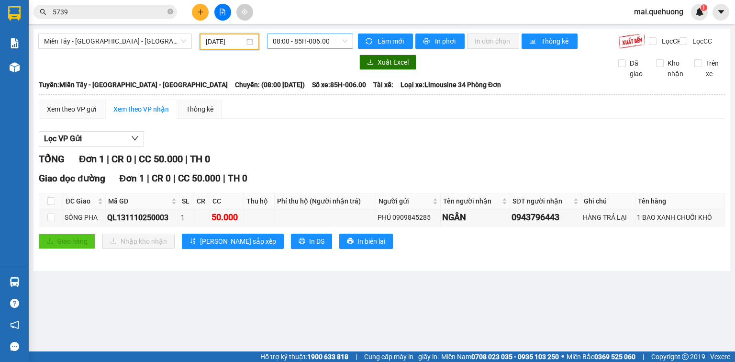
click at [319, 37] on span "08:00 - 85H-006.00" at bounding box center [310, 41] width 75 height 14
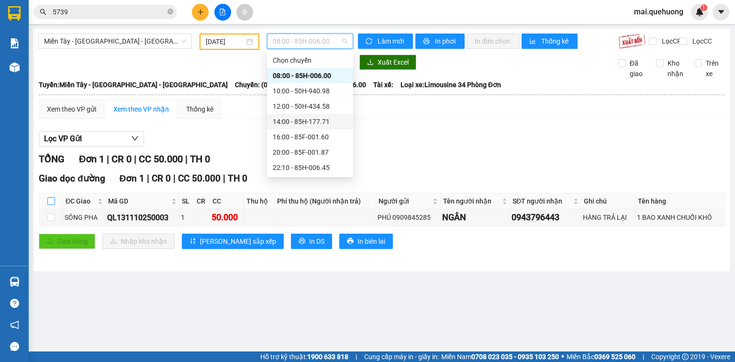
click at [49, 205] on input "checkbox" at bounding box center [51, 201] width 8 height 8
checkbox input "true"
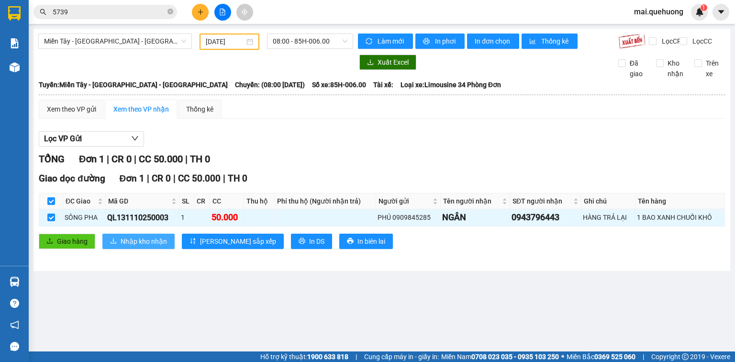
click at [151, 247] on span "Nhập kho nhận" at bounding box center [144, 241] width 46 height 11
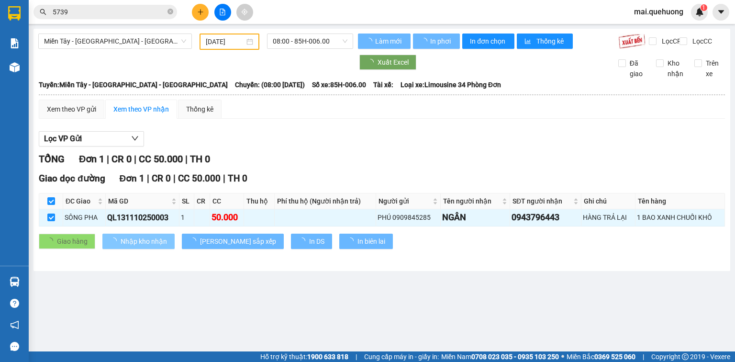
checkbox input "false"
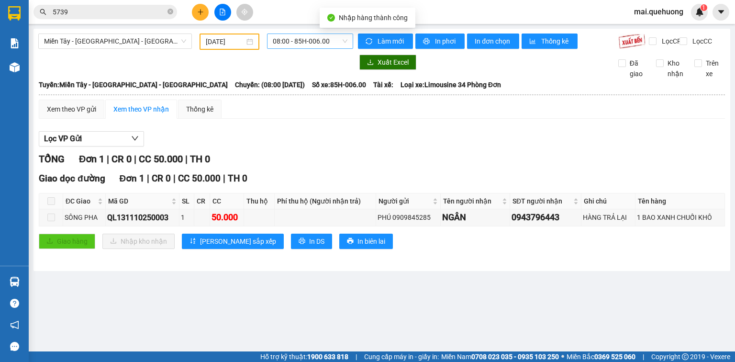
click at [327, 38] on span "08:00 - 85H-006.00" at bounding box center [310, 41] width 75 height 14
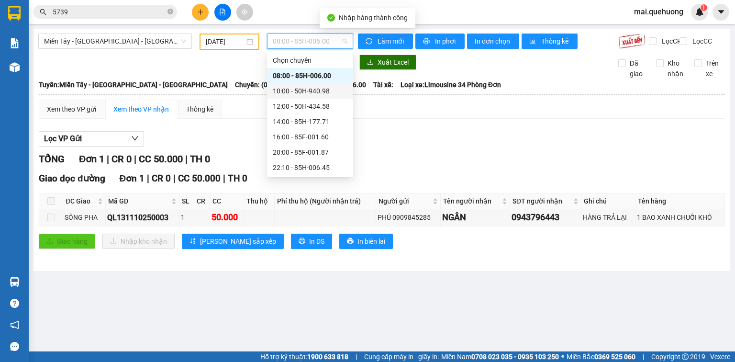
click at [316, 93] on div "10:00 - 50H-940.98" at bounding box center [310, 91] width 75 height 11
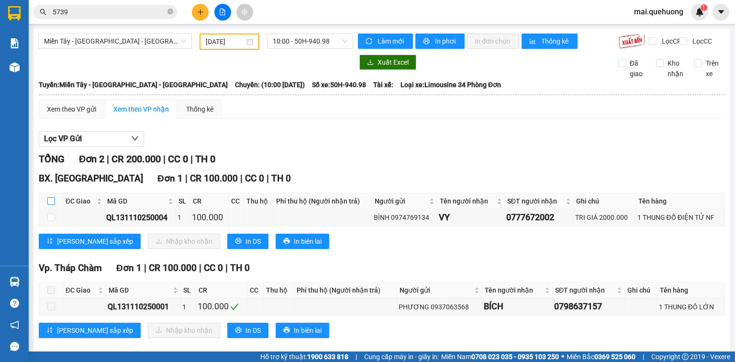
click at [54, 205] on input "checkbox" at bounding box center [51, 201] width 8 height 8
checkbox input "true"
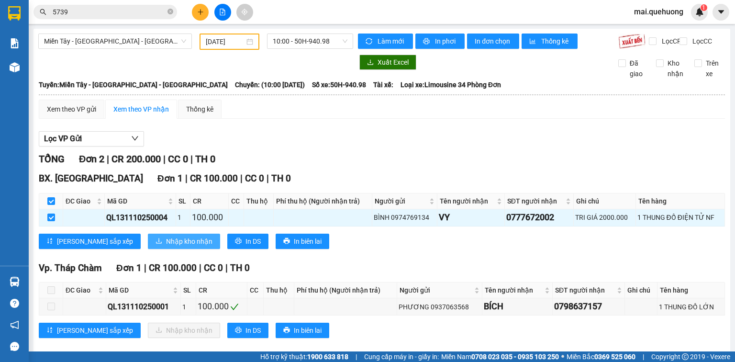
click at [166, 247] on span "Nhập kho nhận" at bounding box center [189, 241] width 46 height 11
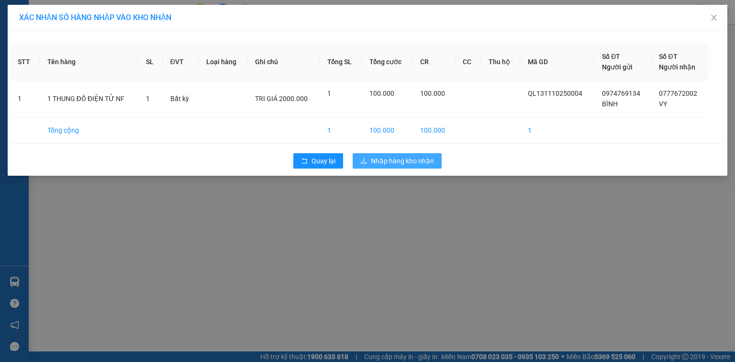
click at [384, 161] on span "Nhập hàng kho nhận" at bounding box center [402, 161] width 63 height 11
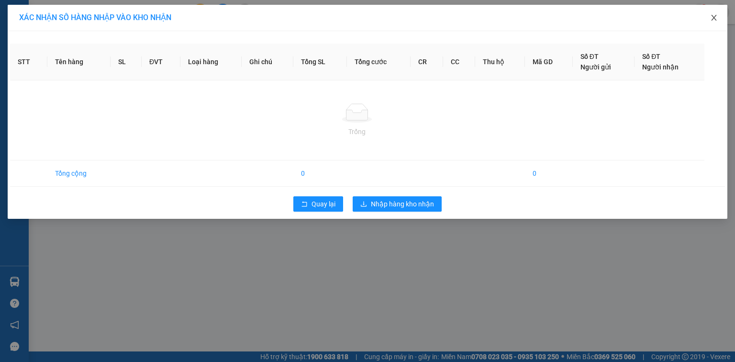
click at [711, 22] on span "Close" at bounding box center [714, 18] width 27 height 27
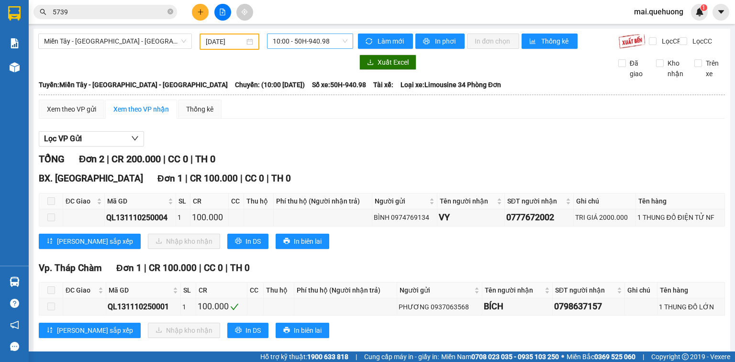
click at [300, 42] on span "10:00 - 50H-940.98" at bounding box center [310, 41] width 75 height 14
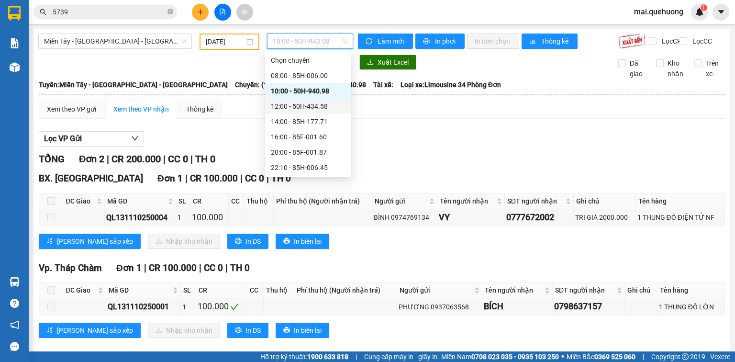
click at [311, 106] on div "12:00 - 50H-434.58" at bounding box center [308, 106] width 75 height 11
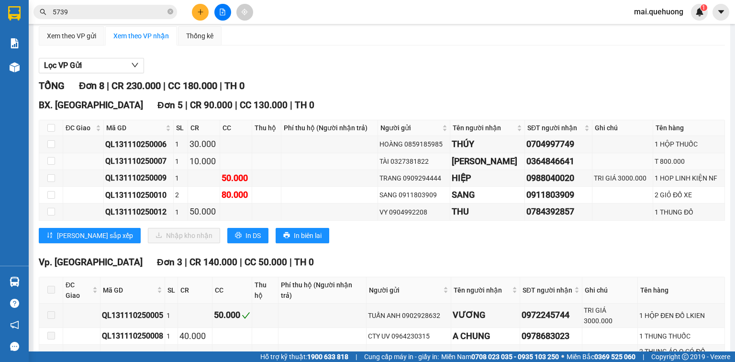
scroll to position [77, 0]
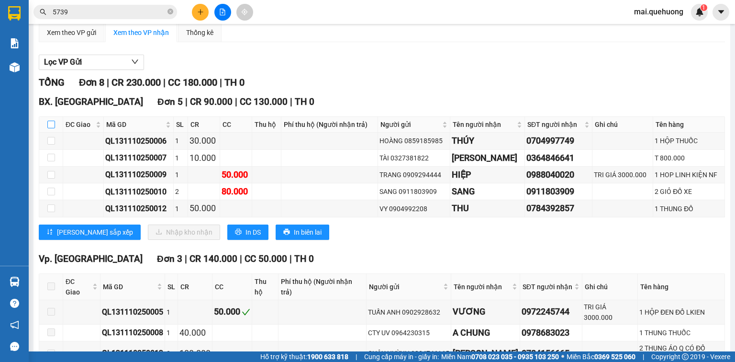
click at [50, 128] on input "checkbox" at bounding box center [51, 125] width 8 height 8
checkbox input "true"
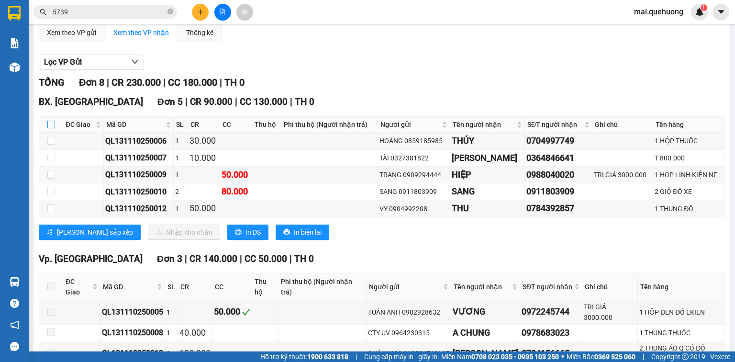
checkbox input "true"
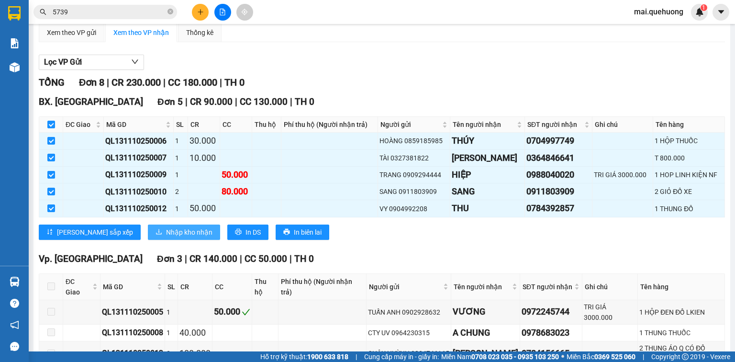
click at [166, 237] on span "Nhập kho nhận" at bounding box center [189, 232] width 46 height 11
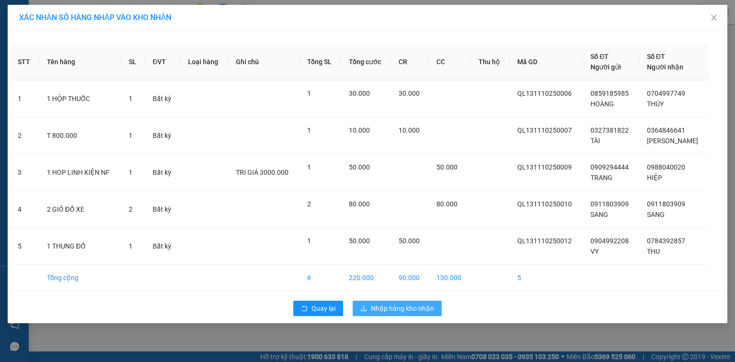
click at [413, 305] on span "Nhập hàng kho nhận" at bounding box center [402, 308] width 63 height 11
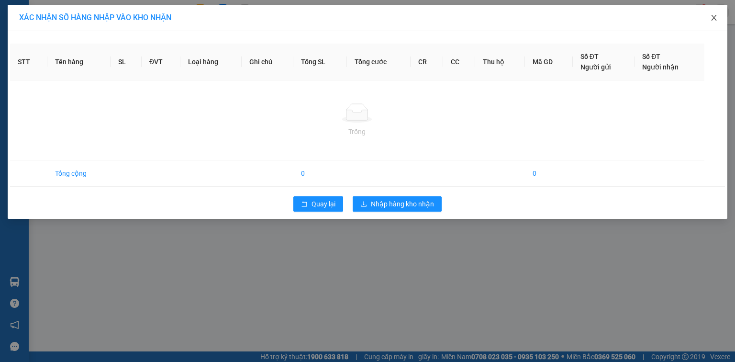
click at [713, 15] on icon "close" at bounding box center [714, 18] width 8 height 8
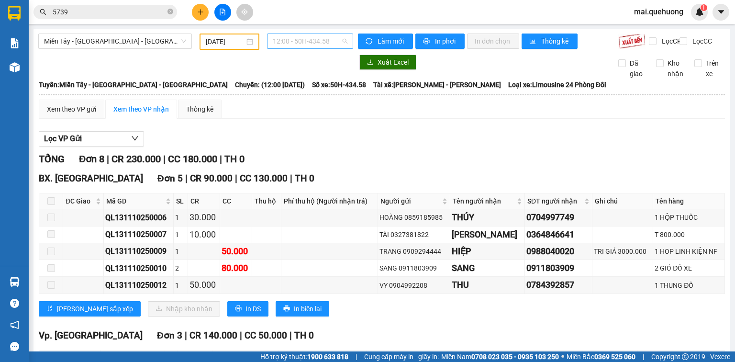
click at [329, 36] on span "12:00 - 50H-434.58" at bounding box center [310, 41] width 75 height 14
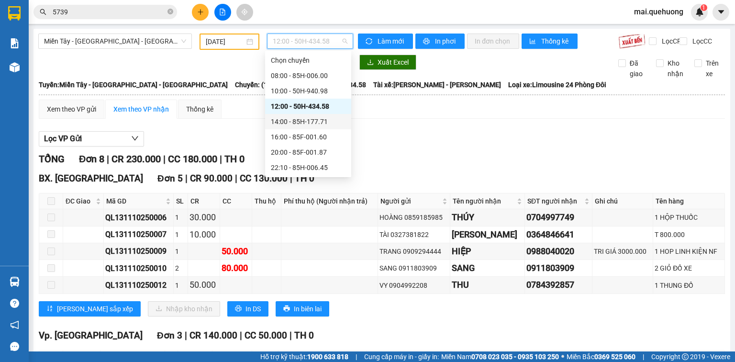
click at [315, 124] on div "14:00 - 85H-177.71" at bounding box center [308, 121] width 75 height 11
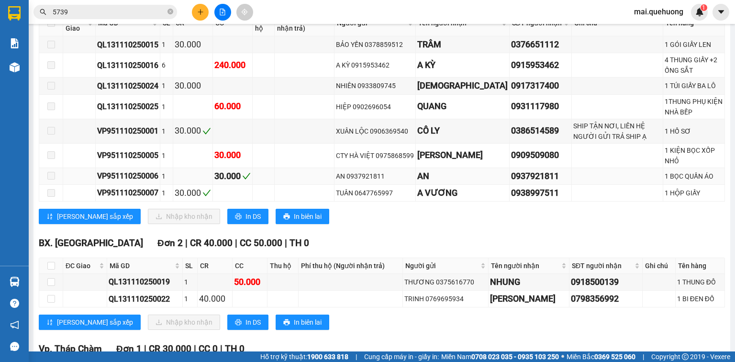
scroll to position [398, 0]
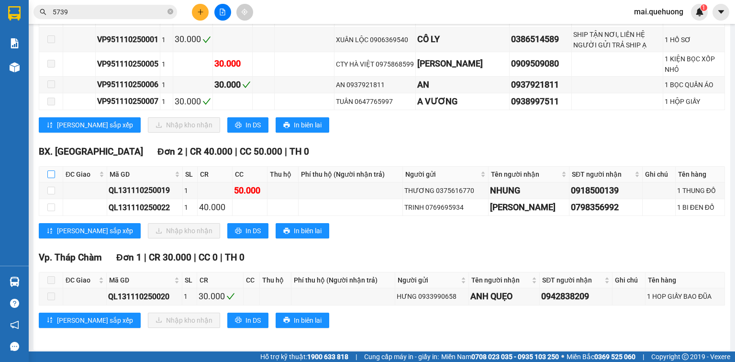
click at [49, 171] on input "checkbox" at bounding box center [51, 174] width 8 height 8
checkbox input "true"
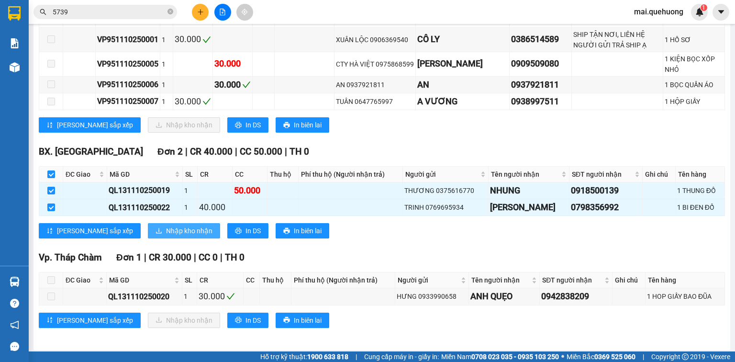
click at [166, 229] on span "Nhập kho nhận" at bounding box center [189, 230] width 46 height 11
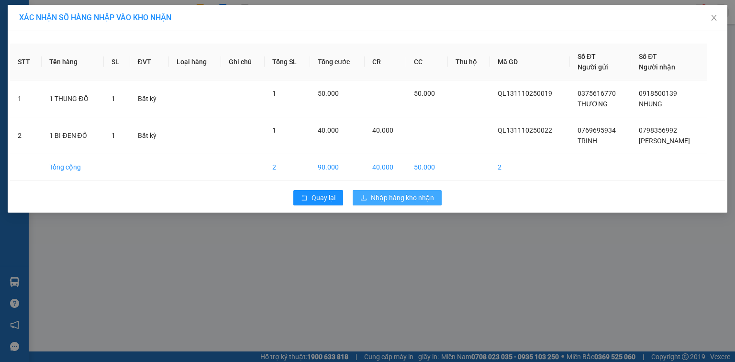
click at [412, 197] on span "Nhập hàng kho nhận" at bounding box center [402, 197] width 63 height 11
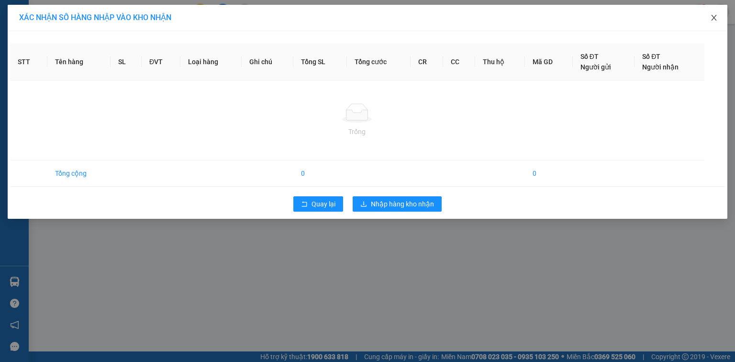
click at [714, 18] on icon "close" at bounding box center [714, 18] width 8 height 8
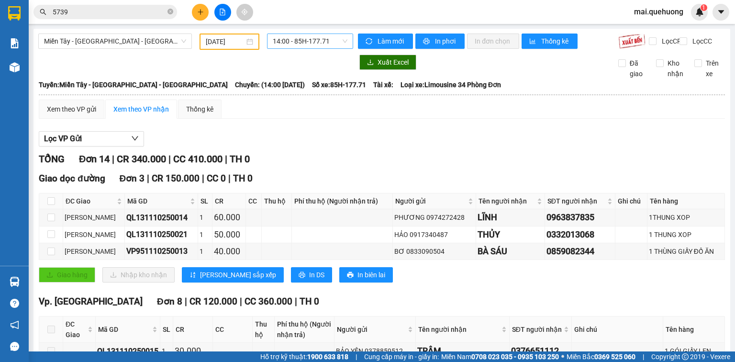
click at [291, 38] on span "14:00 - 85H-177.71" at bounding box center [310, 41] width 75 height 14
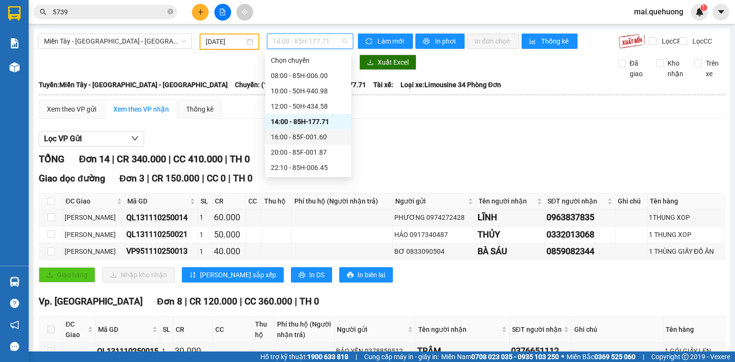
click at [299, 138] on div "16:00 - 85F-001.60" at bounding box center [308, 137] width 75 height 11
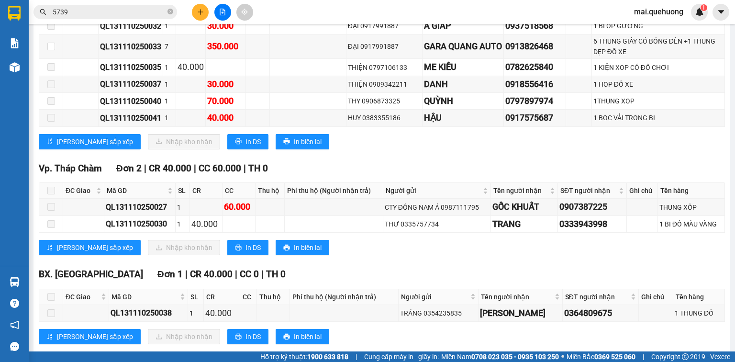
scroll to position [277, 0]
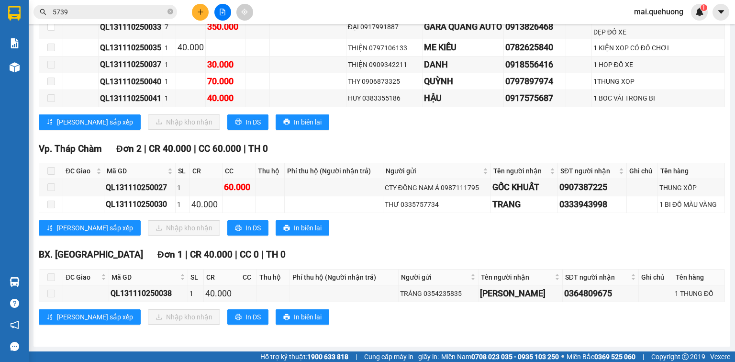
click at [52, 278] on span at bounding box center [51, 277] width 8 height 8
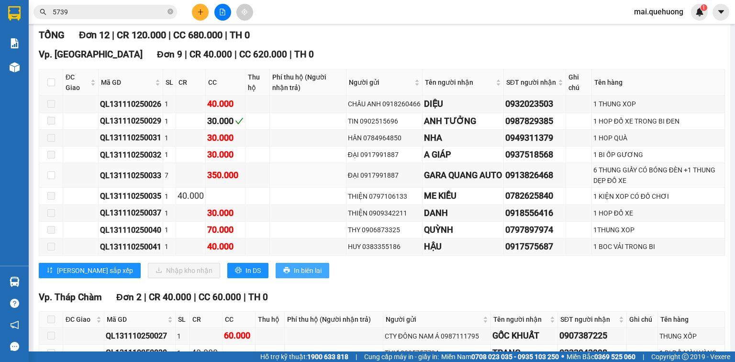
scroll to position [0, 0]
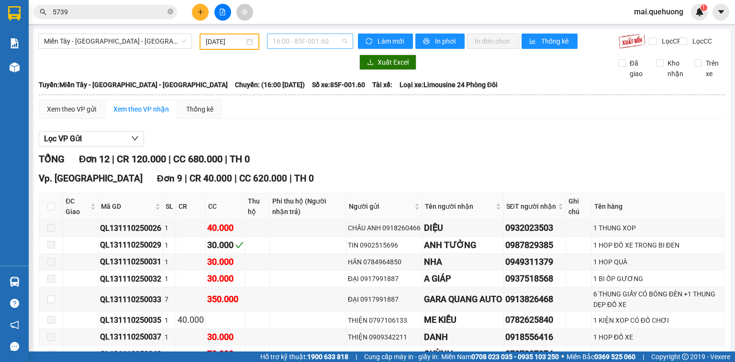
click at [311, 41] on span "16:00 - 85F-001.60" at bounding box center [310, 41] width 75 height 14
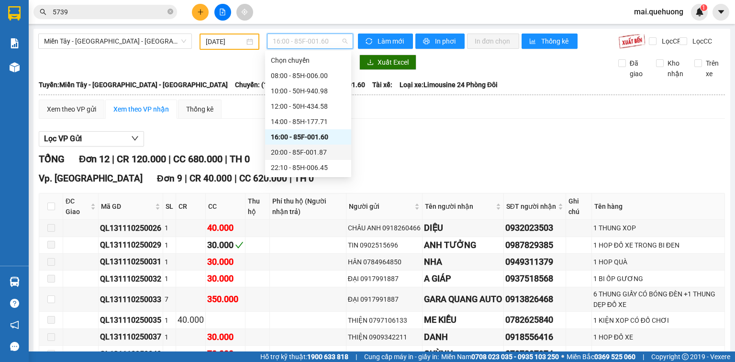
scroll to position [38, 0]
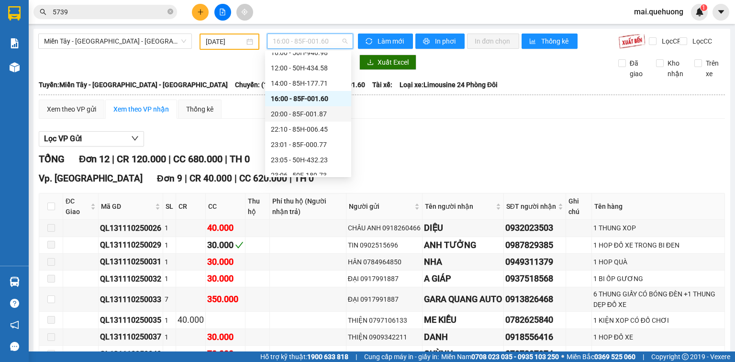
click at [316, 115] on div "20:00 - 85F-001.87" at bounding box center [308, 114] width 75 height 11
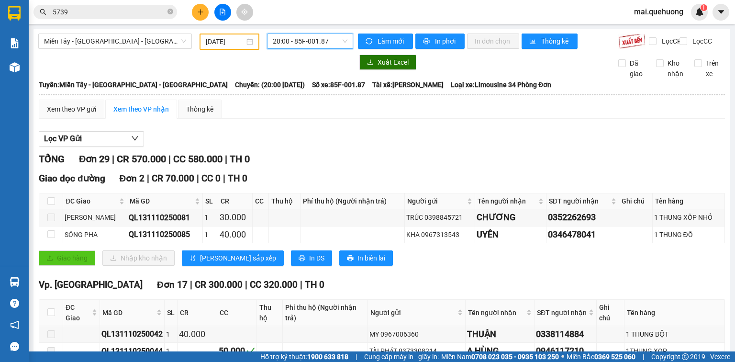
click at [312, 40] on span "20:00 - 85F-001.87" at bounding box center [310, 41] width 75 height 14
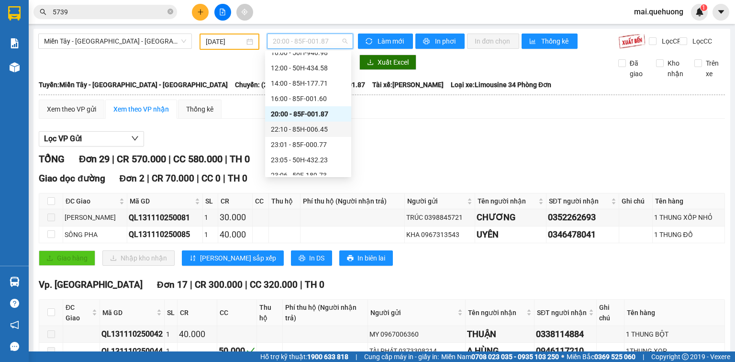
click at [326, 128] on div "22:10 - 85H-006.45" at bounding box center [308, 129] width 75 height 11
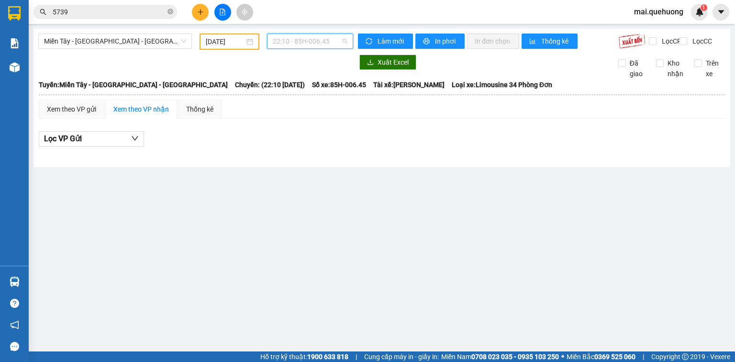
click at [316, 35] on span "22:10 - 85H-006.45" at bounding box center [310, 41] width 75 height 14
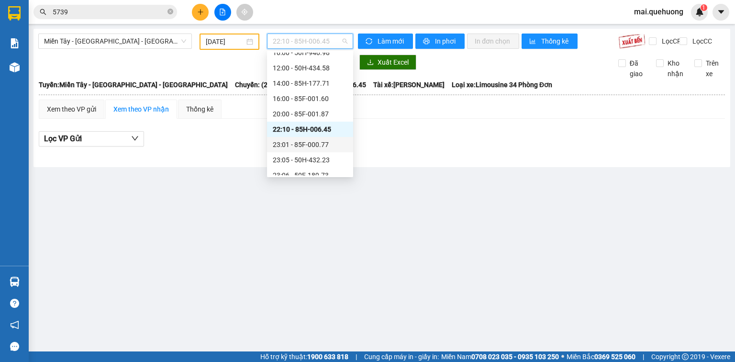
click at [316, 144] on div "23:01 - 85F-000.77" at bounding box center [310, 144] width 75 height 11
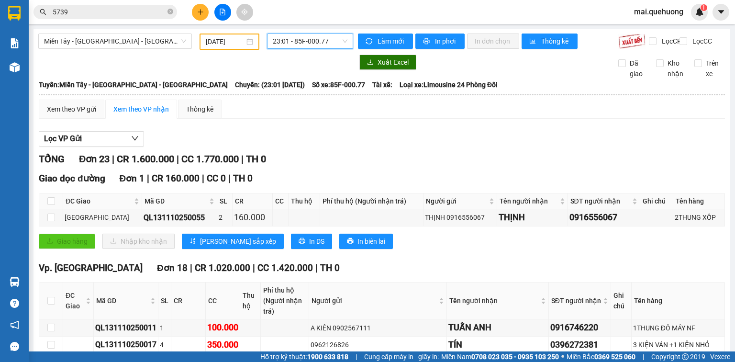
click at [322, 46] on span "23:01 - 85F-000.77" at bounding box center [310, 41] width 75 height 14
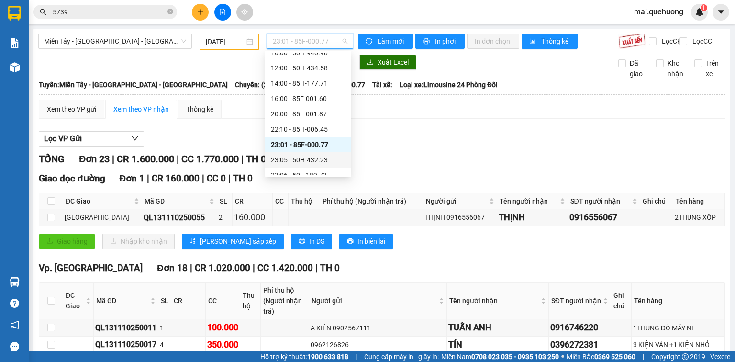
click at [313, 157] on div "23:05 - 50H-432.23" at bounding box center [308, 160] width 75 height 11
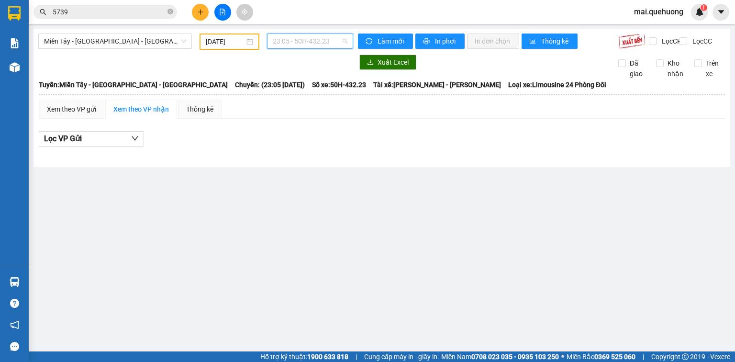
click at [304, 41] on span "23:05 - 50H-432.23" at bounding box center [310, 41] width 75 height 14
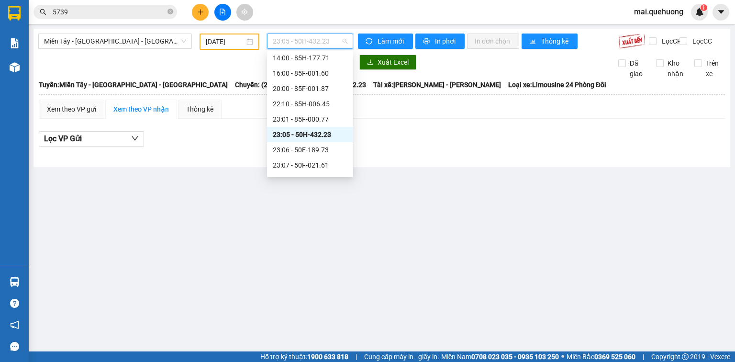
scroll to position [77, 0]
click at [322, 132] on div "23:06 - 50E-189.73" at bounding box center [310, 137] width 75 height 11
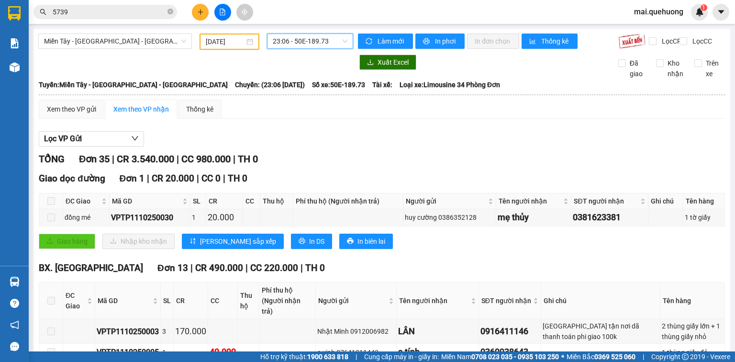
click at [315, 34] on div "23:06 - 50E-189.73" at bounding box center [310, 41] width 87 height 15
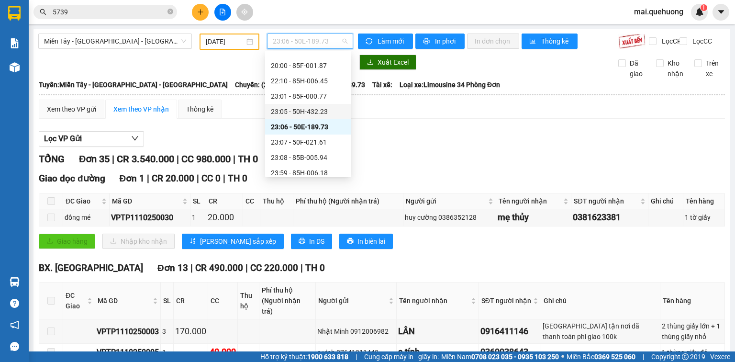
scroll to position [92, 0]
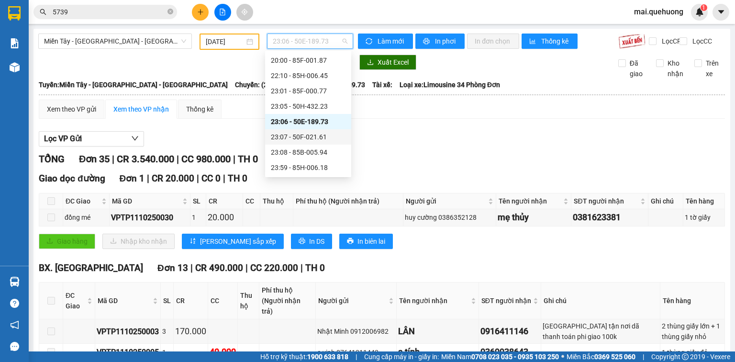
click at [304, 136] on div "23:07 - 50F-021.61" at bounding box center [308, 137] width 75 height 11
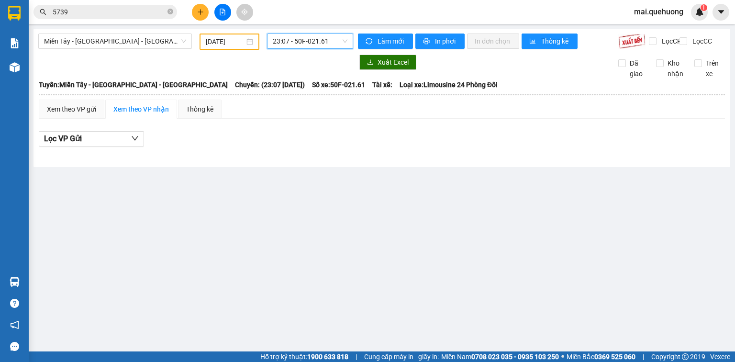
click at [323, 43] on span "23:07 - 50F-021.61" at bounding box center [310, 41] width 75 height 14
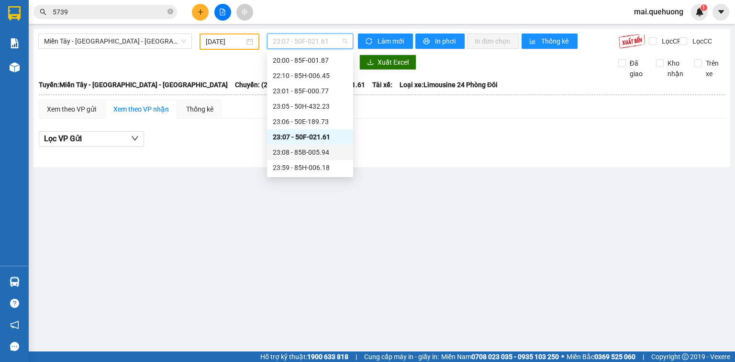
click at [323, 153] on div "23:08 - 85B-005.94" at bounding box center [310, 152] width 75 height 11
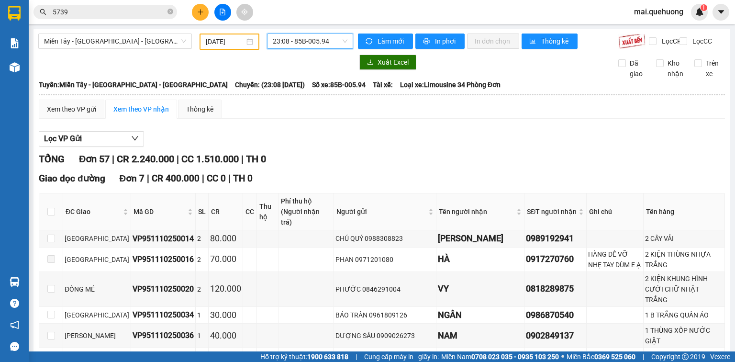
click at [323, 46] on span "23:08 - 85B-005.94" at bounding box center [310, 41] width 75 height 14
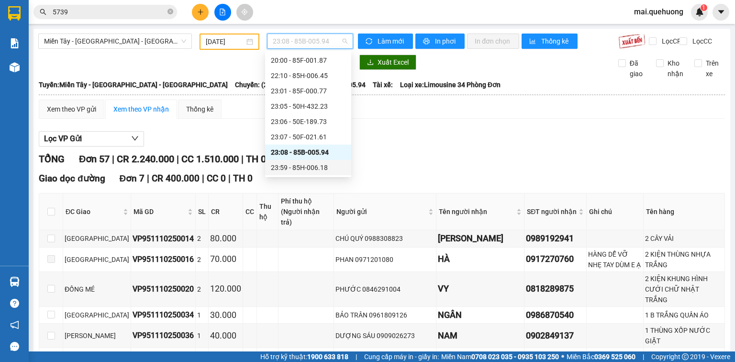
click at [309, 166] on div "23:59 - 85H-006.18" at bounding box center [308, 167] width 75 height 11
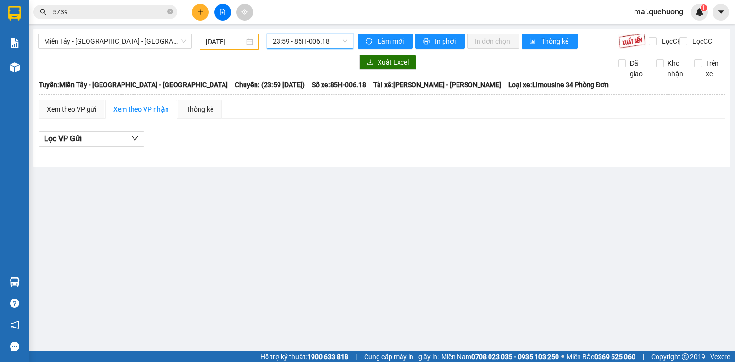
click at [99, 17] on input "5739" at bounding box center [109, 12] width 113 height 11
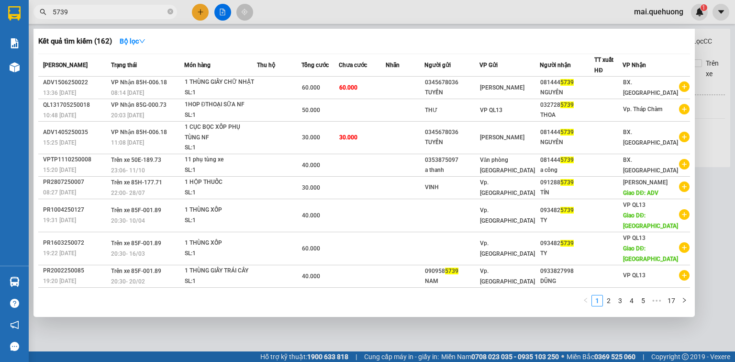
click at [99, 17] on input "5739" at bounding box center [109, 12] width 113 height 11
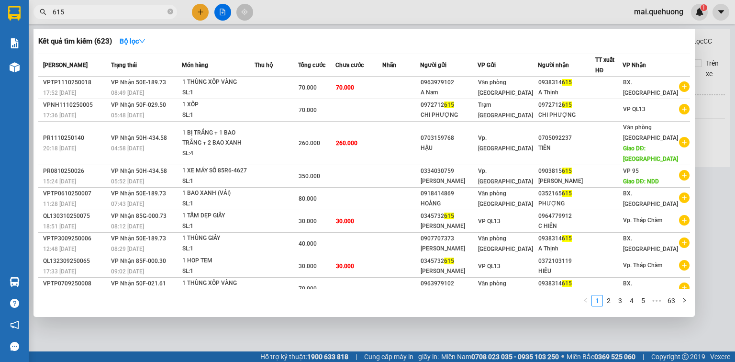
click at [431, 8] on div at bounding box center [367, 181] width 735 height 362
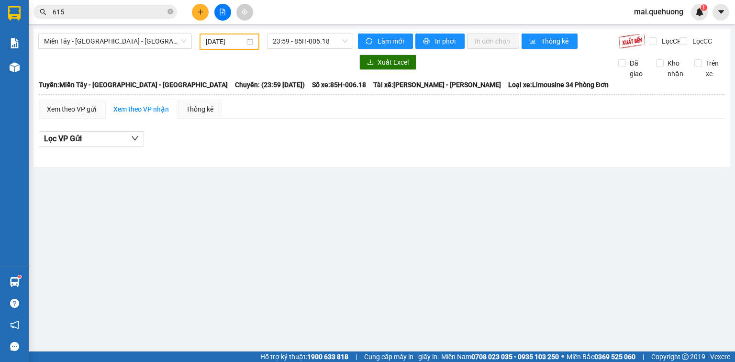
click at [117, 12] on input "615" at bounding box center [109, 12] width 113 height 11
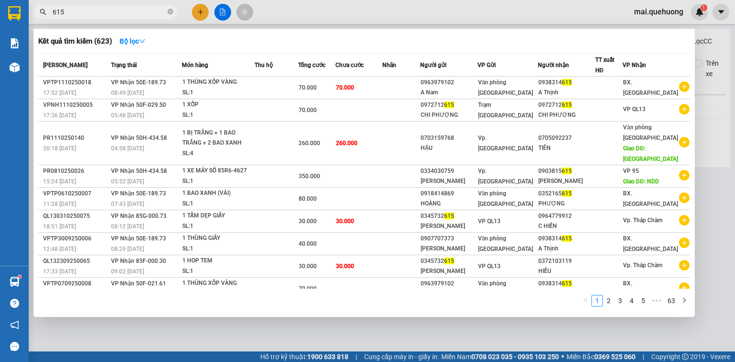
click at [117, 12] on input "615" at bounding box center [109, 12] width 113 height 11
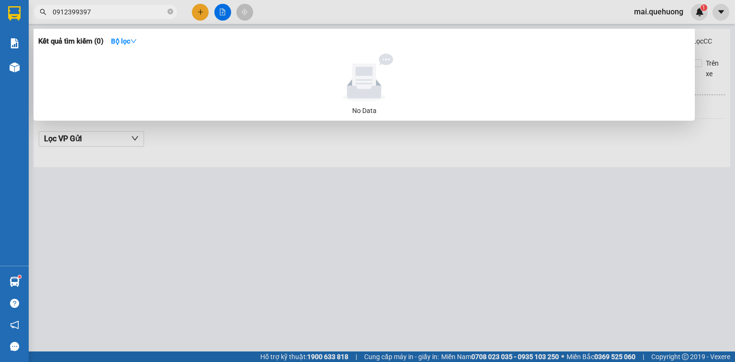
click at [71, 14] on input "0912399397" at bounding box center [109, 12] width 113 height 11
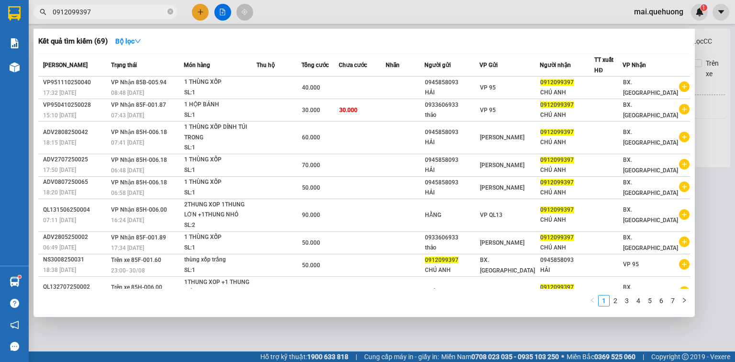
click at [98, 13] on input "0912099397" at bounding box center [109, 12] width 113 height 11
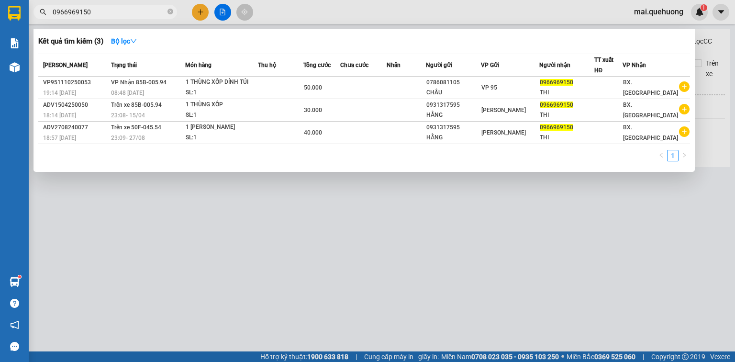
click at [111, 11] on input "0966969150" at bounding box center [109, 12] width 113 height 11
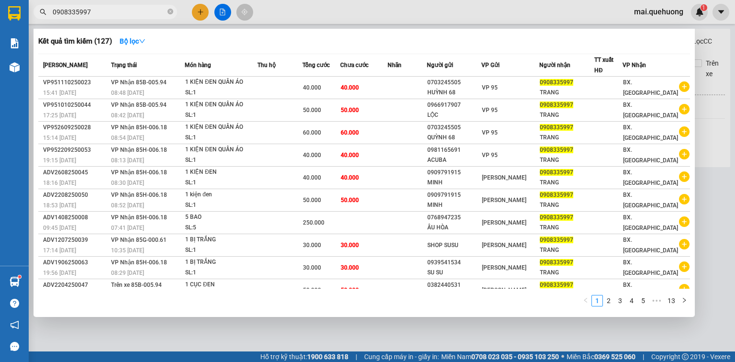
type input "0908335997"
